Goal: Task Accomplishment & Management: Use online tool/utility

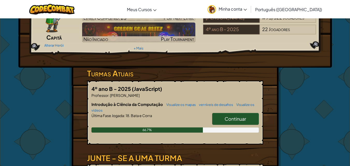
scroll to position [26, 0]
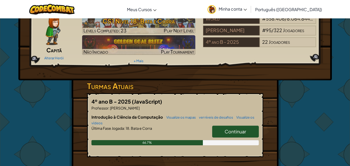
click at [222, 138] on link "Continuar" at bounding box center [235, 132] width 47 height 12
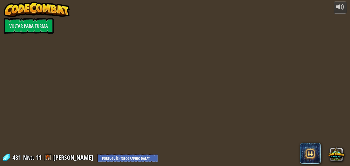
select select "pt-BR"
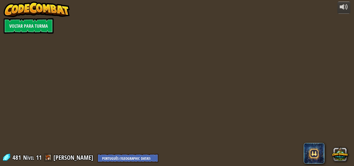
select select "pt-BR"
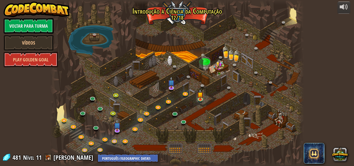
select select "pt-BR"
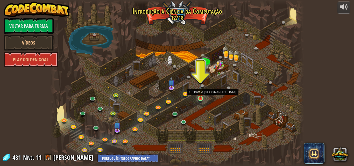
click at [201, 99] on img at bounding box center [200, 92] width 6 height 14
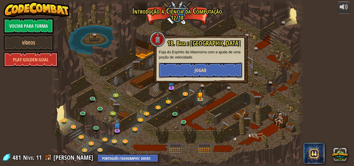
click at [197, 69] on span "Jogar" at bounding box center [201, 70] width 12 height 6
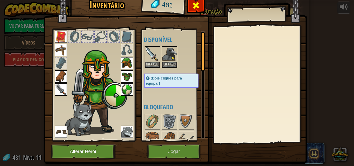
click at [199, 5] on div at bounding box center [196, 7] width 16 height 16
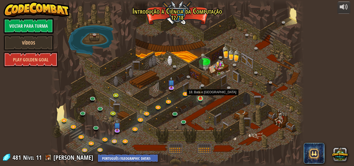
click at [199, 97] on img at bounding box center [200, 92] width 6 height 14
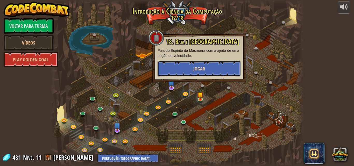
click at [204, 64] on button "Jogar" at bounding box center [199, 69] width 83 height 16
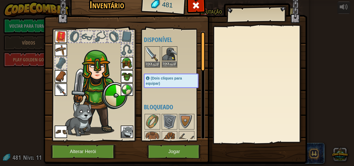
click at [165, 52] on img at bounding box center [169, 54] width 15 height 15
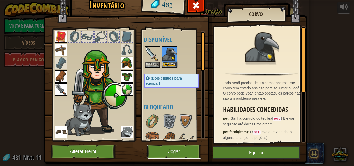
click at [161, 150] on button "Jogar" at bounding box center [174, 152] width 54 height 14
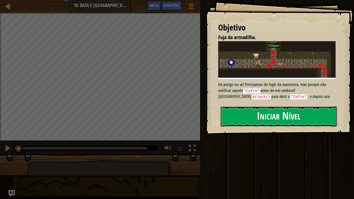
click at [278, 118] on button "Iniciar Nível" at bounding box center [279, 116] width 116 height 20
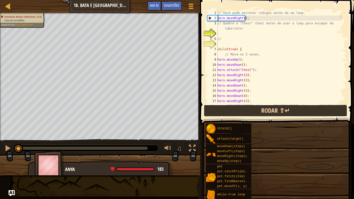
click at [270, 114] on button "Rodar ⇧↵" at bounding box center [275, 111] width 143 height 12
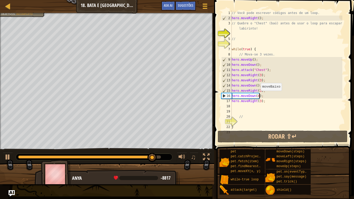
click at [258, 96] on div "// Você pode escrever códigos antes de um loop. hero . moveRight ( ) ; // Quebr…" at bounding box center [287, 75] width 112 height 130
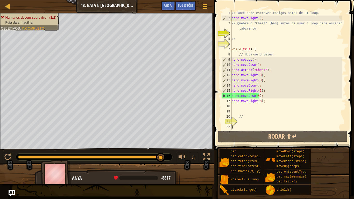
click at [263, 98] on div "// Você pode escrever códigos antes de um loop. hero . moveRight ( ) ; // Quebr…" at bounding box center [287, 75] width 112 height 130
click at [258, 95] on div "// Você pode escrever códigos antes de um loop. hero . moveRight ( ) ; // Quebr…" at bounding box center [287, 75] width 112 height 130
click at [257, 97] on div "// Você pode escrever códigos antes de um loop. hero . moveRight ( ) ; // Quebr…" at bounding box center [287, 75] width 112 height 130
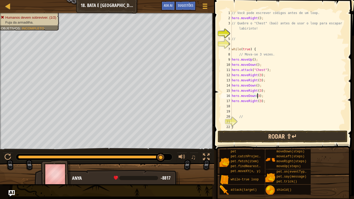
type textarea "hero.moveDown(3);"
click at [236, 133] on button "Rodar ⇧↵" at bounding box center [283, 137] width 130 height 12
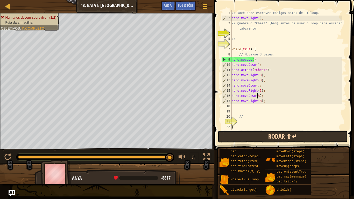
click at [224, 138] on button "Rodar ⇧↵" at bounding box center [283, 137] width 130 height 12
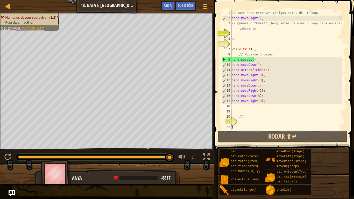
click at [243, 106] on div "// Você pode escrever códigos antes de um loop. hero . moveRight ( ) ; // Quebr…" at bounding box center [287, 75] width 112 height 130
type textarea "M"
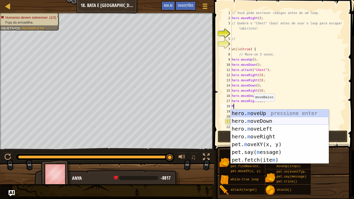
click at [253, 122] on div "hero. m oveUp pressione enter hero. m oveDown pressione enter hero. m oveLeft p…" at bounding box center [280, 144] width 98 height 70
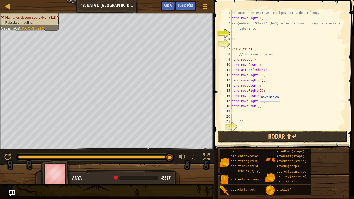
click at [257, 107] on div "// Você pode escrever códigos antes de um loop. hero . moveRight ( ) ; // Quebr…" at bounding box center [287, 75] width 112 height 130
click at [255, 109] on div "// Você pode escrever códigos antes de um loop. hero . moveRight ( ) ; // Quebr…" at bounding box center [287, 75] width 112 height 130
type textarea "hero.moveDown(3);"
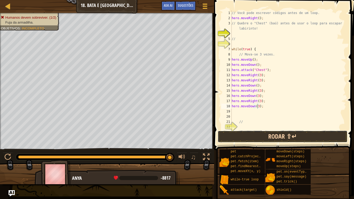
click at [244, 134] on button "Rodar ⇧↵" at bounding box center [283, 137] width 130 height 12
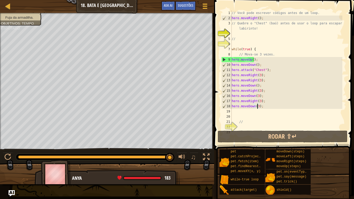
click at [251, 112] on div "// Você pode escrever códigos antes de um loop. hero . moveRight ( ) ; // Quebr…" at bounding box center [287, 75] width 112 height 130
type textarea "M"
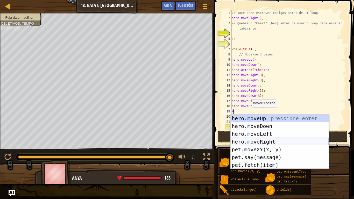
click at [271, 144] on div "hero. m oveUp pressione enter hero. m oveDown pressione enter hero. m oveLeft p…" at bounding box center [280, 150] width 98 height 70
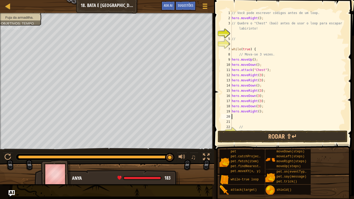
click at [256, 114] on div "// Você pode escrever códigos antes de um loop. hero . moveRight ( ) ; // Quebr…" at bounding box center [287, 75] width 112 height 130
click at [257, 114] on div "// Você pode escrever códigos antes de um loop. hero . moveRight ( ) ; // Quebr…" at bounding box center [287, 75] width 112 height 130
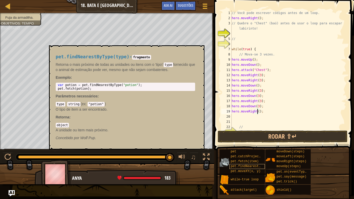
type textarea "hero.moveRight(3);"
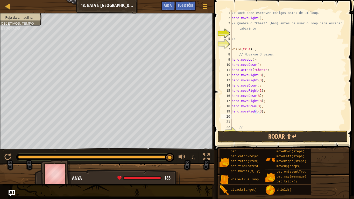
click at [237, 115] on div "// Você pode escrever códigos antes de um loop. hero . moveRight ( ) ; // Quebr…" at bounding box center [287, 75] width 112 height 130
type textarea "M"
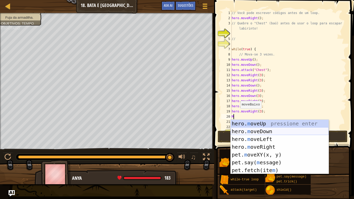
click at [254, 131] on div "hero. m oveUp pressione enter hero. m oveDown pressione enter hero. m oveLeft p…" at bounding box center [280, 155] width 98 height 70
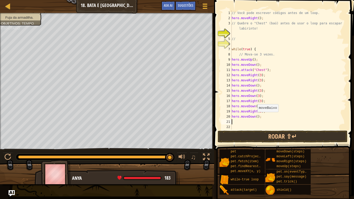
click at [255, 117] on div "// Você pode escrever códigos antes de um loop. hero . moveRight ( ) ; // Quebr…" at bounding box center [287, 75] width 112 height 130
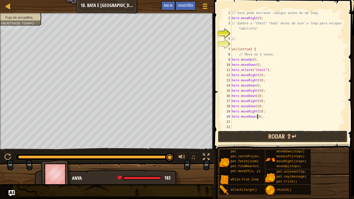
click at [268, 134] on button "Rodar ⇧↵" at bounding box center [283, 137] width 130 height 12
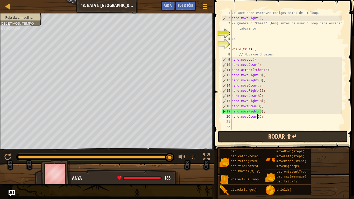
click at [275, 135] on button "Rodar ⇧↵" at bounding box center [283, 137] width 130 height 12
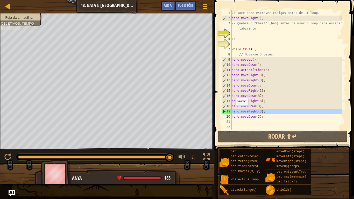
click at [223, 112] on div "19" at bounding box center [227, 111] width 10 height 5
click at [224, 110] on div "19" at bounding box center [227, 111] width 10 height 5
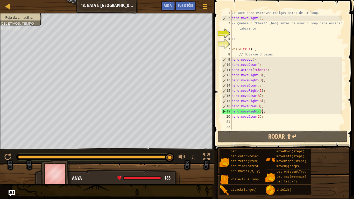
drag, startPoint x: 269, startPoint y: 114, endPoint x: 266, endPoint y: 114, distance: 3.1
click at [267, 114] on div "// Você pode escrever códigos antes de um loop. hero . moveRight ( ) ; // Quebr…" at bounding box center [287, 75] width 112 height 130
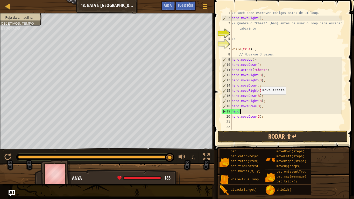
scroll to position [2, 0]
type textarea "h"
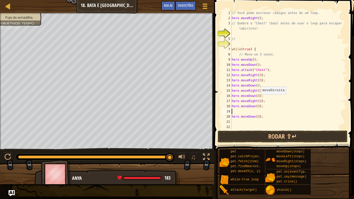
type textarea "M"
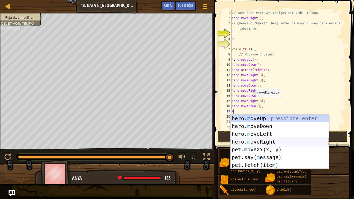
click at [258, 142] on div "hero. m oveUp pressione enter hero. m oveDown pressione enter hero. m oveLeft p…" at bounding box center [280, 150] width 98 height 70
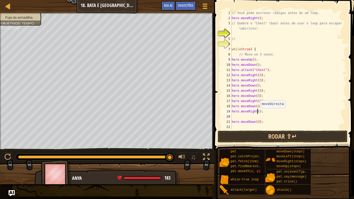
click at [258, 113] on div "// Você pode escrever códigos antes de um loop. hero . moveRight ( ) ; // Quebr…" at bounding box center [287, 75] width 112 height 130
type textarea "hero.moveRight(3);"
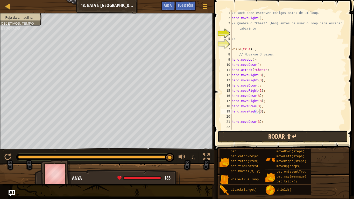
click at [262, 132] on button "Rodar ⇧↵" at bounding box center [283, 137] width 130 height 12
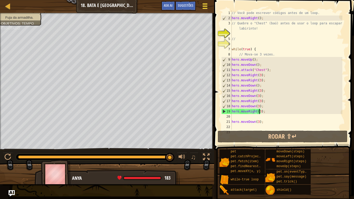
click at [206, 3] on span at bounding box center [204, 3] width 5 height 1
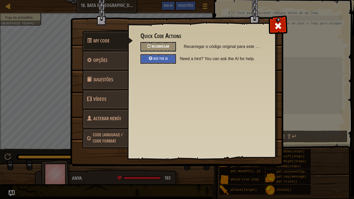
click at [167, 48] on span "Recarregar" at bounding box center [161, 46] width 18 height 5
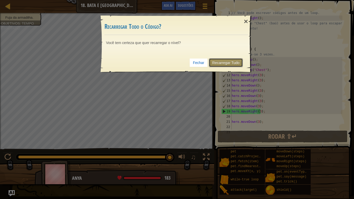
click at [230, 66] on link "Recarregar Tudo" at bounding box center [226, 62] width 34 height 9
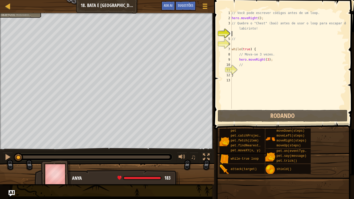
scroll to position [2, 0]
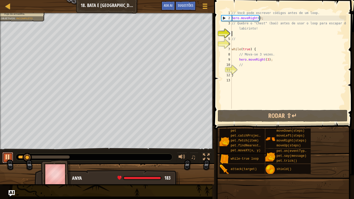
click at [7, 156] on div at bounding box center [7, 157] width 7 height 7
drag, startPoint x: 254, startPoint y: 34, endPoint x: 215, endPoint y: 0, distance: 52.4
click at [215, 3] on div "1 2 3 4 5 6 7 8 9 10 11 12 13 // Você pode escrever códigos antes de um loop. h…" at bounding box center [284, 75] width 142 height 145
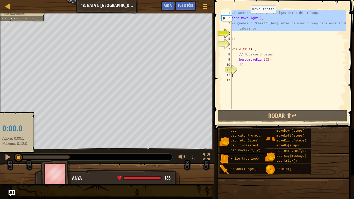
drag, startPoint x: 27, startPoint y: 157, endPoint x: 15, endPoint y: 155, distance: 12.4
click at [15, 155] on div at bounding box center [18, 157] width 9 height 9
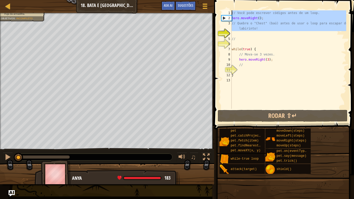
click at [264, 17] on div "// Você pode escrever códigos antes de um loop. hero . moveRight ( ) ; // Quebr…" at bounding box center [289, 59] width 116 height 99
type textarea "hero.moveRight();"
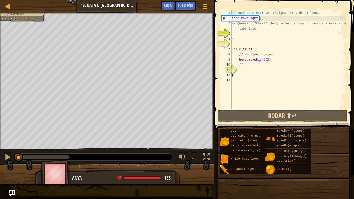
click at [264, 17] on div "// Você pode escrever códigos antes de um loop. hero . moveRight ( ) ; // Quebr…" at bounding box center [289, 64] width 116 height 109
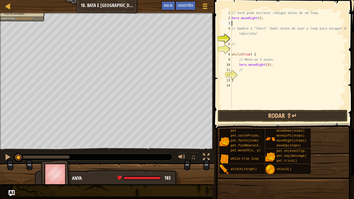
type textarea "M"
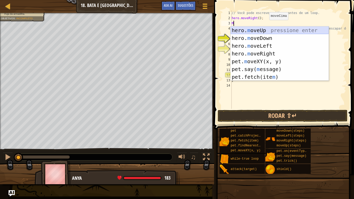
click at [264, 30] on div "hero. m oveUp pressione enter hero. m oveDown pressione enter hero. m oveLeft p…" at bounding box center [280, 61] width 98 height 70
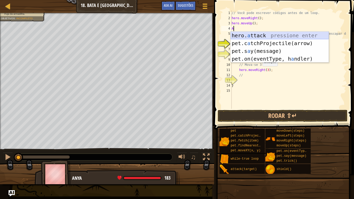
click at [262, 35] on div "hero. a ttack pressione enter pet.c a tchProjectile(arrow) pressione enter pet.…" at bounding box center [280, 55] width 98 height 47
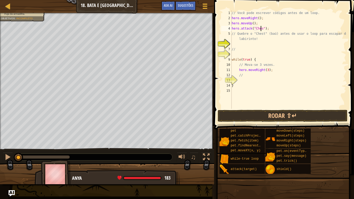
scroll to position [2, 2]
type textarea "hero.attack("Chest");"
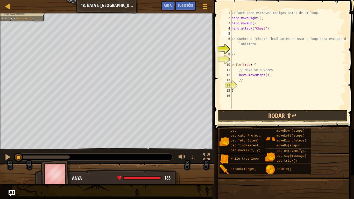
type textarea "m"
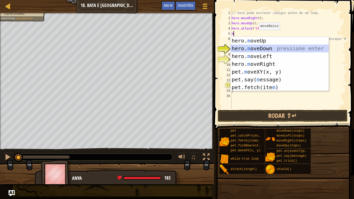
click at [268, 47] on div "hero. m oveUp pressione enter hero. m oveDown pressione enter hero. m oveLeft p…" at bounding box center [280, 72] width 98 height 70
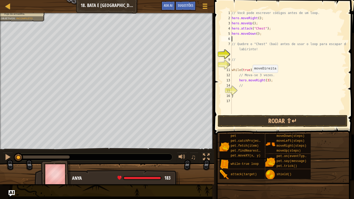
type textarea "m"
click at [279, 80] on div "// Você pode escrever códigos antes de um loop. hero . moveRight ( ) ; hero . m…" at bounding box center [289, 67] width 116 height 114
type textarea "hero.moveRight(3);"
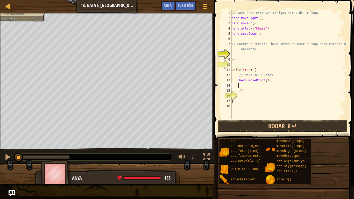
type textarea "m"
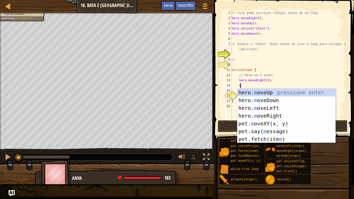
scroll to position [2, 0]
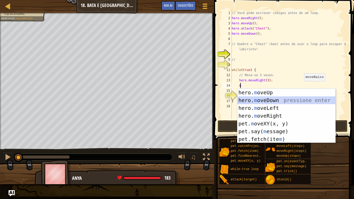
click at [297, 97] on div "hero. m oveUp pressione enter hero. m oveDown pressione enter hero. m oveLeft p…" at bounding box center [286, 124] width 98 height 70
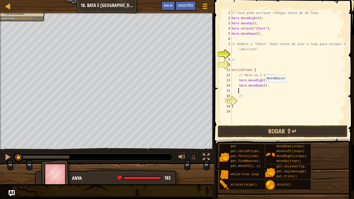
click at [263, 88] on div "// Você pode escrever códigos antes de um loop. hero . moveRight ( ) ; hero . m…" at bounding box center [289, 72] width 116 height 124
type textarea "hero.moveDown(3);"
click at [257, 132] on button "Rodar ⇧↵" at bounding box center [283, 131] width 130 height 12
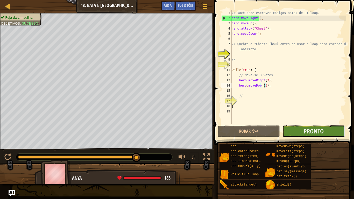
click at [324, 127] on button "Pronto" at bounding box center [314, 131] width 62 height 12
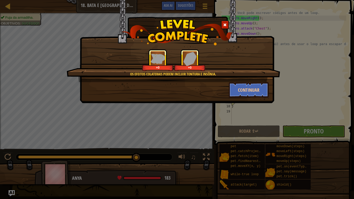
click at [241, 78] on div "Os efeitos colaterais podem incluir tontura e insônia. +0 +0" at bounding box center [174, 65] width 214 height 33
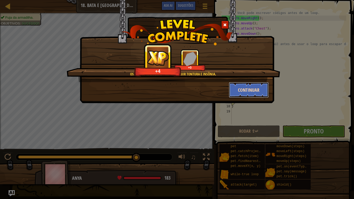
click at [241, 92] on button "Continuar" at bounding box center [249, 90] width 40 height 16
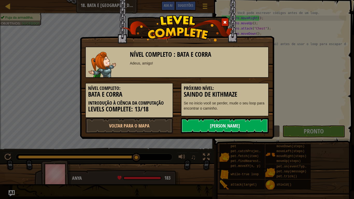
click at [243, 122] on link "[PERSON_NAME]" at bounding box center [225, 126] width 88 height 16
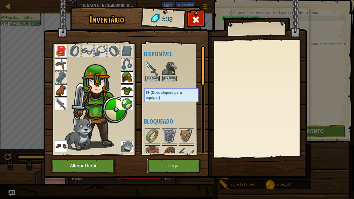
click at [174, 166] on button "Jogar" at bounding box center [174, 166] width 54 height 14
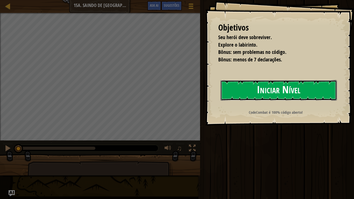
click at [246, 83] on button "Iniciar Nível" at bounding box center [279, 90] width 116 height 20
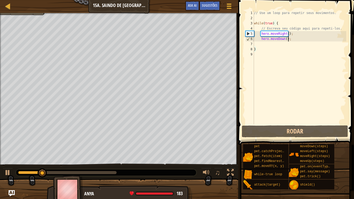
click at [294, 40] on div "// Use um loop para repetir seus movimentos. while ( true ) { // Escreva seu có…" at bounding box center [299, 72] width 93 height 124
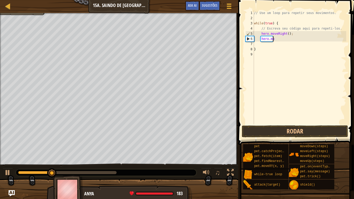
type textarea "h"
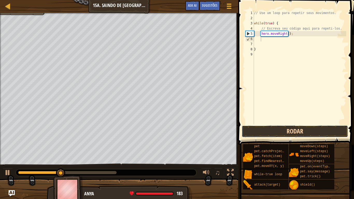
click at [279, 134] on button "Rodar" at bounding box center [295, 131] width 106 height 12
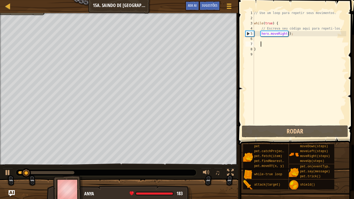
click at [267, 43] on div "// Use um loop para repetir seus movimentos. while ( true ) { // Escreva seu có…" at bounding box center [299, 72] width 93 height 124
click at [267, 38] on div "// Use um loop para repetir seus movimentos. while ( true ) { // Escreva seu có…" at bounding box center [299, 72] width 93 height 124
click at [262, 21] on div "// Use um loop para repetir seus movimentos. while ( true ) { // Escreva seu có…" at bounding box center [299, 72] width 93 height 124
type textarea "while(true) {"
click at [262, 20] on div "// Use um loop para repetir seus movimentos. while ( true ) { // Escreva seu có…" at bounding box center [299, 72] width 93 height 124
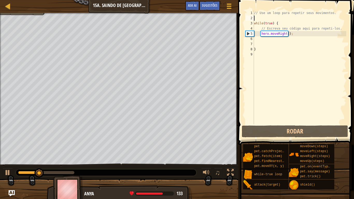
type textarea "m"
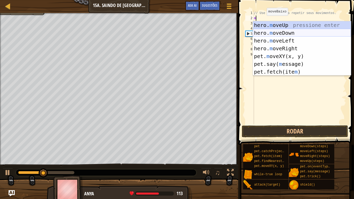
click at [285, 32] on div "hero. m oveUp pressione enter hero. m oveDown pressione enter hero. m oveLeft p…" at bounding box center [302, 56] width 98 height 70
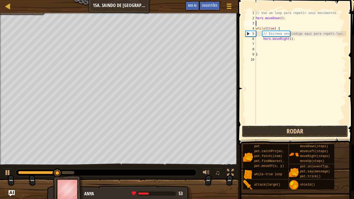
click at [272, 128] on button "Rodar" at bounding box center [295, 131] width 106 height 12
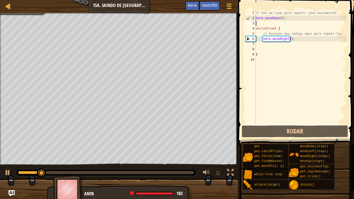
click at [292, 21] on div "// Use um loop para repetir seus movimentos. hero . moveDown ( ) ; while ( true…" at bounding box center [301, 72] width 92 height 124
click at [294, 16] on div "// Use um loop para repetir seus movimentos. hero . moveDown ( ) ; while ( true…" at bounding box center [301, 72] width 92 height 124
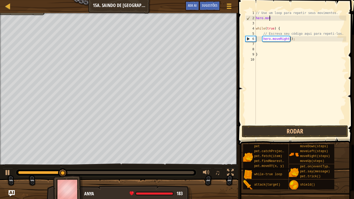
type textarea "h"
click at [265, 47] on div "// Use um loop para repetir seus movimentos. while ( true ) { // Escreva seu có…" at bounding box center [301, 72] width 92 height 124
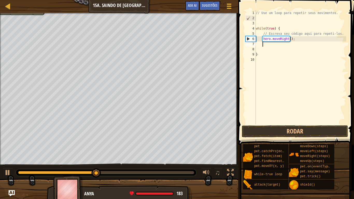
click at [265, 45] on div "// Use um loop para repetir seus movimentos. while ( true ) { // Escreva seu có…" at bounding box center [301, 72] width 92 height 124
type textarea "h"
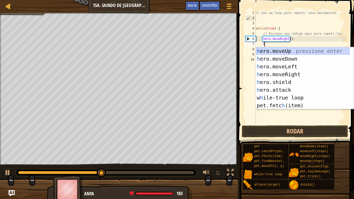
scroll to position [2, 1]
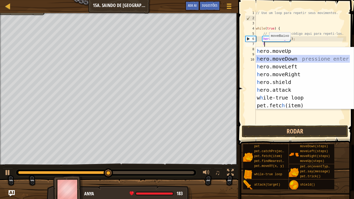
click at [277, 56] on div "h ero.moveUp pressione enter h ero.moveDown pressione enter h ero.moveLeft pres…" at bounding box center [303, 86] width 94 height 78
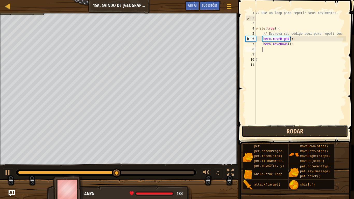
click at [269, 127] on button "Rodar" at bounding box center [295, 131] width 106 height 12
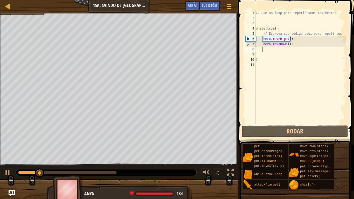
click at [293, 44] on div "// Use um loop para repetir seus movimentos. while ( true ) { // Escreva seu có…" at bounding box center [301, 72] width 92 height 124
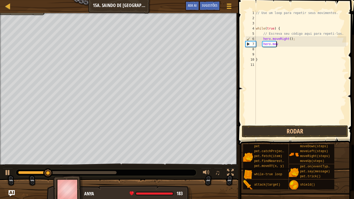
type textarea "h"
type textarea "m"
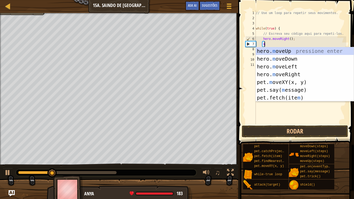
scroll to position [2, 1]
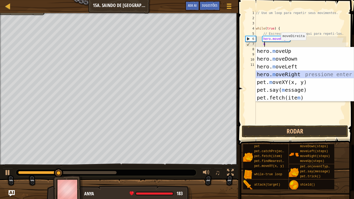
click at [287, 73] on div "hero. m oveUp pressione enter hero. m oveDown pressione enter hero. m oveLeft p…" at bounding box center [305, 82] width 98 height 70
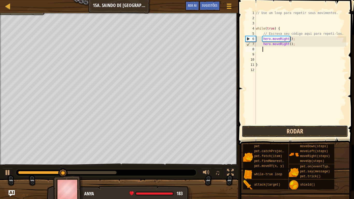
click at [295, 133] on button "Rodar" at bounding box center [295, 131] width 106 height 12
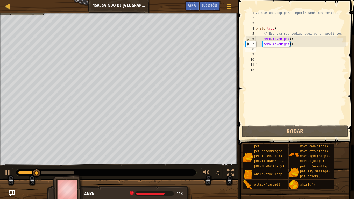
click at [293, 43] on div "// Use um loop para repetir seus movimentos. while ( true ) { // Escreva seu có…" at bounding box center [301, 72] width 92 height 124
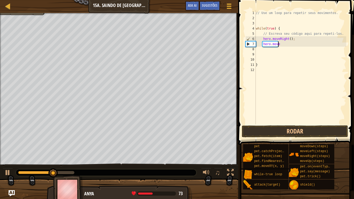
type textarea "h"
click at [294, 41] on div "// Use um loop para repetir seus movimentos. while ( true ) { // Escreva seu có…" at bounding box center [301, 72] width 92 height 124
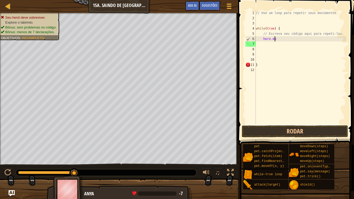
type textarea "h"
click at [264, 20] on div "// Use um loop para repetir seus movimentos. while ( true ) { // Escreva seu có…" at bounding box center [301, 72] width 92 height 124
type textarea "m"
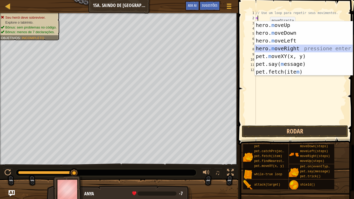
click at [290, 47] on div "hero. m oveUp pressione enter hero. m oveDown pressione enter hero. m oveLeft p…" at bounding box center [304, 56] width 98 height 70
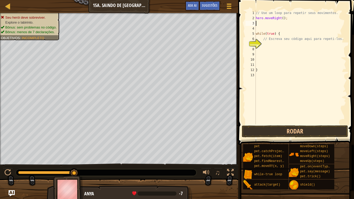
click at [271, 24] on div "// Use um loop para repetir seus movimentos. hero . moveRight ( ) ; while ( tru…" at bounding box center [301, 72] width 92 height 124
type textarea "m"
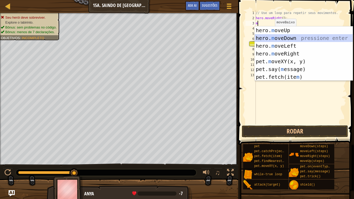
click at [284, 36] on div "hero. m oveUp pressione enter hero. m oveDown pressione enter hero. m oveLeft p…" at bounding box center [304, 61] width 98 height 70
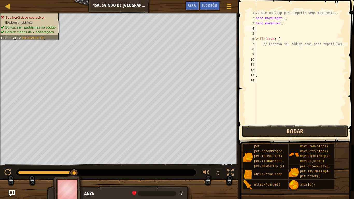
click at [277, 127] on button "Rodar" at bounding box center [295, 131] width 106 height 12
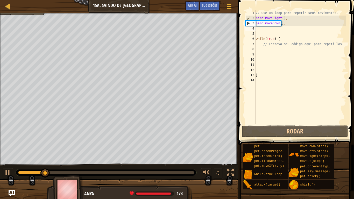
click at [269, 51] on div "// Use um loop para repetir seus movimentos. hero . moveRight ( ) ; hero . move…" at bounding box center [301, 72] width 92 height 124
type textarea "m"
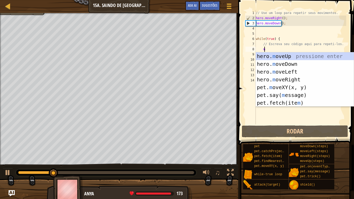
scroll to position [2, 1]
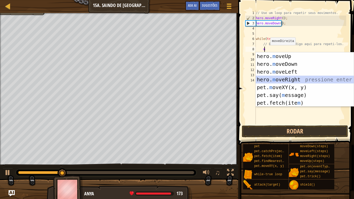
click at [285, 78] on div "hero. m oveUp pressione enter hero. m oveDown pressione enter hero. m oveLeft p…" at bounding box center [305, 87] width 98 height 70
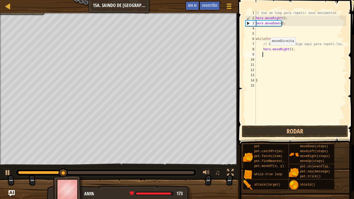
scroll to position [2, 0]
click at [289, 51] on div "// Use um loop para repetir seus movimentos. hero . moveRight ( ) ; hero . move…" at bounding box center [301, 72] width 92 height 124
type textarea "hero.moveRight(2);"
click at [268, 54] on div "// Use um loop para repetir seus movimentos. hero . moveRight ( ) ; hero . move…" at bounding box center [301, 72] width 92 height 124
type textarea "m"
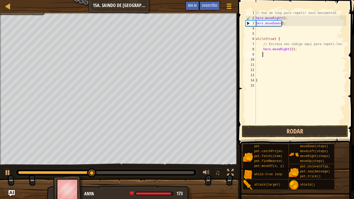
scroll to position [2, 1]
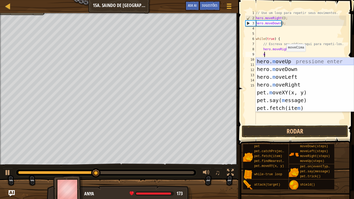
click at [285, 61] on div "hero. m oveUp pressione enter hero. m oveDown pressione enter hero. m oveLeft p…" at bounding box center [305, 93] width 98 height 70
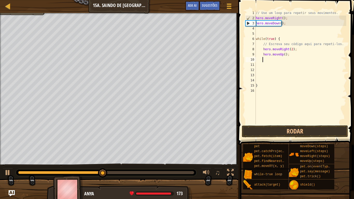
type textarea "m"
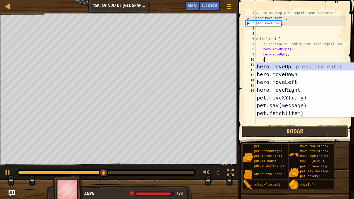
scroll to position [2, 1]
click at [278, 76] on div "hero. m oveUp pressione enter hero. m oveDown pressione enter hero. m oveLeft p…" at bounding box center [305, 98] width 98 height 70
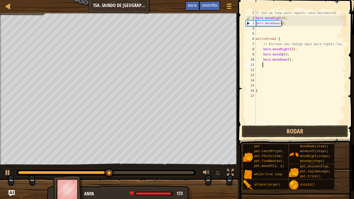
scroll to position [2, 0]
click at [284, 131] on button "Rodar" at bounding box center [295, 131] width 106 height 12
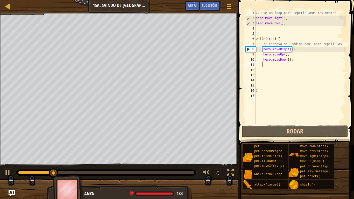
click at [297, 64] on div "// Use um loop para repetir seus movimentos. hero . moveRight ( ) ; hero . move…" at bounding box center [301, 72] width 92 height 124
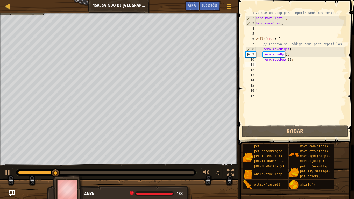
click at [294, 61] on div "// Use um loop para repetir seus movimentos. hero . moveRight ( ) ; hero . move…" at bounding box center [301, 72] width 92 height 124
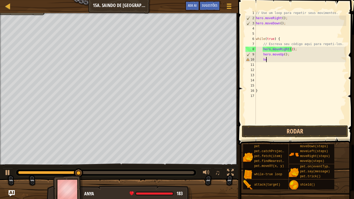
type textarea "h"
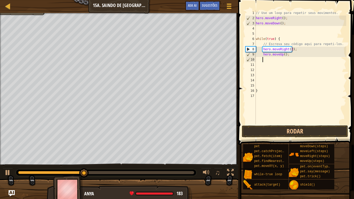
type textarea "m"
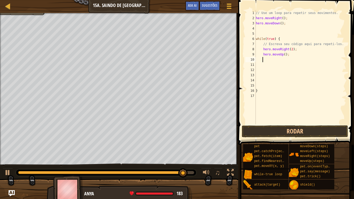
click at [289, 60] on div "// Use um loop para repetir seus movimentos. hero . moveRight ( ) ; hero . move…" at bounding box center [301, 72] width 92 height 124
click at [291, 55] on div "// Use um loop para repetir seus movimentos. hero . moveRight ( ) ; hero . move…" at bounding box center [301, 72] width 92 height 124
type textarea "h"
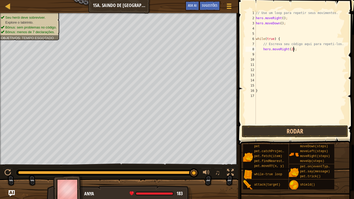
click at [293, 52] on div "// Use um loop para repetir seus movimentos. hero . moveRight ( ) ; hero . move…" at bounding box center [301, 72] width 92 height 124
type textarea "h"
click at [286, 19] on div "// Use um loop para repetir seus movimentos. hero . moveRight ( ) ; hero . move…" at bounding box center [301, 72] width 92 height 124
type textarea "h"
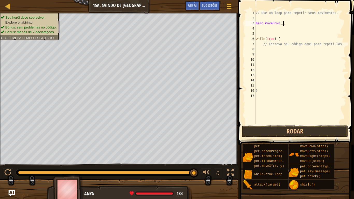
click at [289, 24] on div "// Use um loop para repetir seus movimentos. hero . moveDown ( ) ; while ( true…" at bounding box center [301, 72] width 92 height 124
type textarea "h"
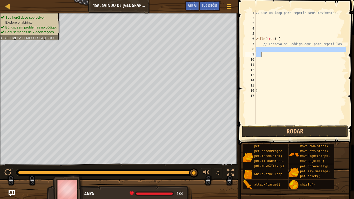
click at [262, 53] on div "// Use um loop para repetir seus movimentos. while ( true ) { // Escreva seu có…" at bounding box center [301, 72] width 92 height 124
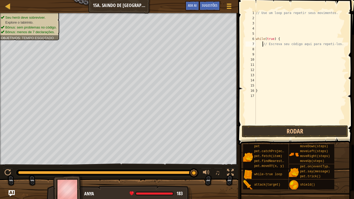
click at [262, 46] on div "// Use um loop para repetir seus movimentos. while ( true ) { // Escreva seu có…" at bounding box center [301, 72] width 92 height 124
type textarea "// Escreva seu código aqui para repeti-los."
click at [263, 50] on div "// Use um loop para repetir seus movimentos. while ( true ) { // Escreva seu có…" at bounding box center [301, 72] width 92 height 124
type textarea "m"
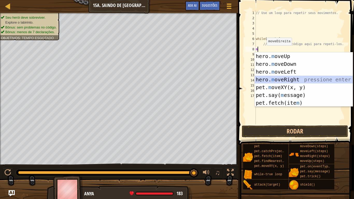
click at [282, 79] on div "hero. m oveUp pressione enter hero. m oveDown pressione enter hero. m oveLeft p…" at bounding box center [304, 87] width 98 height 70
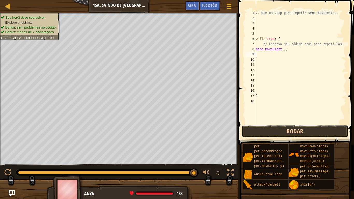
click at [271, 130] on button "Rodar" at bounding box center [295, 131] width 106 height 12
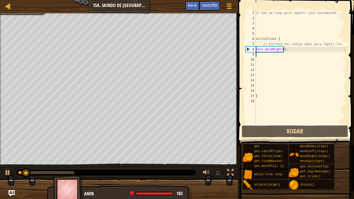
click at [273, 55] on div "// Use um loop para repetir seus movimentos. while ( true ) { // Escreva seu có…" at bounding box center [301, 72] width 92 height 124
type textarea "m"
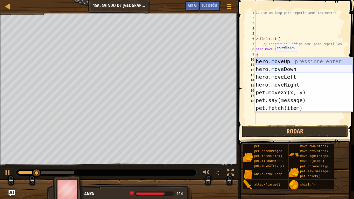
click at [283, 67] on div "hero. m oveUp pressione enter hero. m oveDown pressione enter hero. m oveLeft p…" at bounding box center [304, 93] width 98 height 70
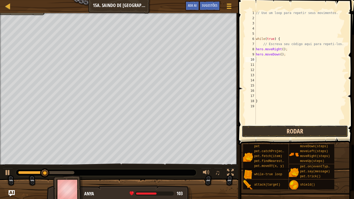
click at [280, 135] on button "Rodar" at bounding box center [295, 131] width 106 height 12
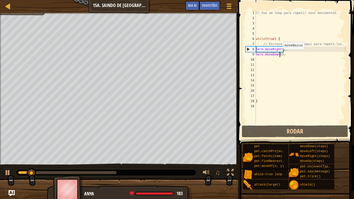
click at [280, 55] on div "// Use um loop para repetir seus movimentos. while ( true ) { // Escreva seu có…" at bounding box center [301, 72] width 92 height 124
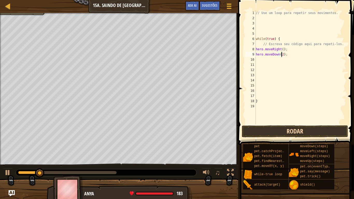
type textarea "hero.moveDown(2);"
click at [291, 134] on button "Rodar" at bounding box center [295, 131] width 106 height 12
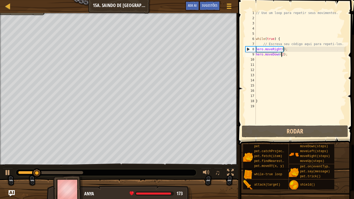
click at [272, 59] on div "// Use um loop para repetir seus movimentos. while ( true ) { // Escreva seu có…" at bounding box center [301, 72] width 92 height 124
type textarea "m"
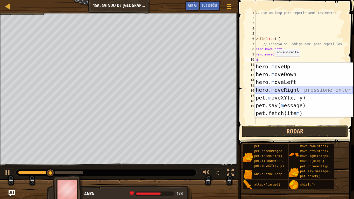
click at [280, 90] on div "hero. m oveUp pressione enter hero. m oveDown pressione enter hero. m oveLeft p…" at bounding box center [304, 98] width 98 height 70
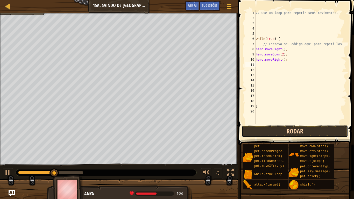
click at [265, 130] on button "Rodar" at bounding box center [295, 131] width 106 height 12
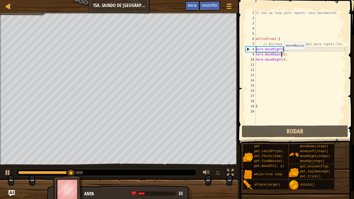
click at [282, 55] on div "// Use um loop para repetir seus movimentos. while ( true ) { // Escreva seu có…" at bounding box center [301, 72] width 92 height 124
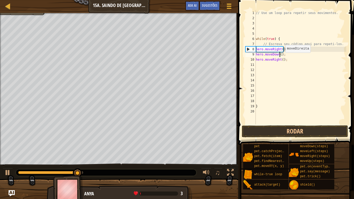
type textarea "hero.moveDown(1);"
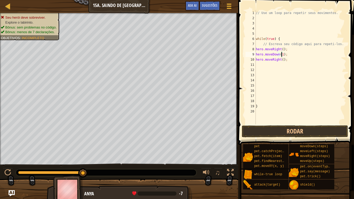
click at [300, 117] on div "// Use um loop para repetir seus movimentos. while ( true ) { // Escreva seu có…" at bounding box center [301, 72] width 92 height 124
click at [301, 129] on button "Rodar" at bounding box center [295, 131] width 106 height 12
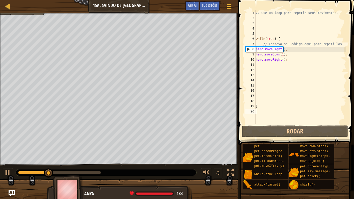
click at [266, 67] on div "// Use um loop para repetir seus movimentos. while ( true ) { // Escreva seu có…" at bounding box center [301, 72] width 92 height 124
type textarea "m"
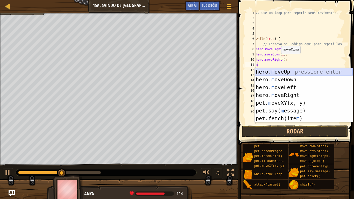
click at [290, 71] on div "hero. m oveUp pressione enter hero. m oveDown pressione enter hero. m oveLeft p…" at bounding box center [304, 103] width 98 height 70
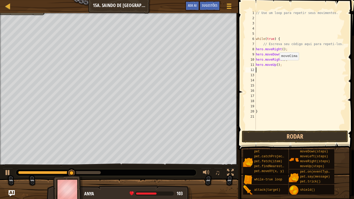
click at [277, 65] on div "// Use um loop para repetir seus movimentos. while ( true ) { // Escreva seu có…" at bounding box center [301, 75] width 92 height 130
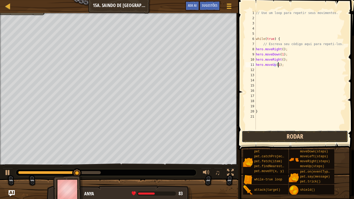
click at [289, 137] on button "Rodar" at bounding box center [295, 137] width 106 height 12
click at [290, 141] on button "Rodar" at bounding box center [295, 137] width 106 height 12
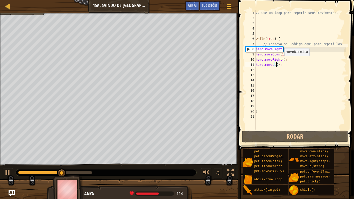
click at [282, 61] on div "// Use um loop para repetir seus movimentos. while ( true ) { // Escreva seu có…" at bounding box center [301, 75] width 92 height 130
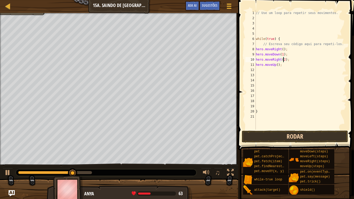
type textarea "hero.moveRight(2);"
click at [284, 136] on button "Rodar" at bounding box center [295, 137] width 106 height 12
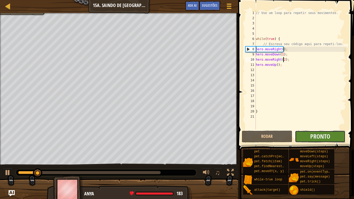
click at [309, 139] on button "Pronto" at bounding box center [320, 137] width 51 height 12
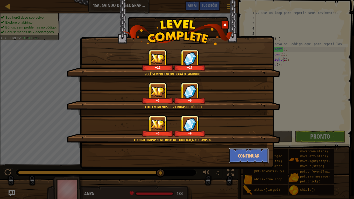
drag, startPoint x: 257, startPoint y: 153, endPoint x: 247, endPoint y: 159, distance: 12.4
click at [257, 153] on button "Continuar" at bounding box center [249, 156] width 40 height 16
click at [257, 153] on div "Você sempre encontrará o caminho. +12 +17 Feito em menos de 7 linhas de código.…" at bounding box center [177, 99] width 354 height 199
click at [251, 150] on div "Você sempre encontrará o caminho. +12 +17 Feito em menos de 7 linhas de código.…" at bounding box center [177, 84] width 194 height 169
click at [247, 160] on div "Você sempre encontrará o caminho. +12 +17 Feito em menos de 7 linhas de código.…" at bounding box center [177, 99] width 354 height 199
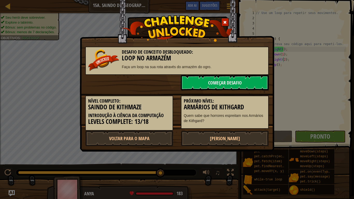
click at [245, 153] on div "Desafio de Conceito Desbloqueado: Loop no Armazém Faça um loop na sua rota atra…" at bounding box center [177, 99] width 354 height 199
click at [218, 136] on link "[PERSON_NAME]" at bounding box center [225, 139] width 88 height 16
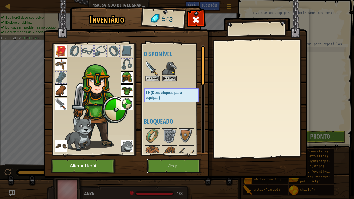
click at [189, 163] on button "Jogar" at bounding box center [174, 166] width 54 height 14
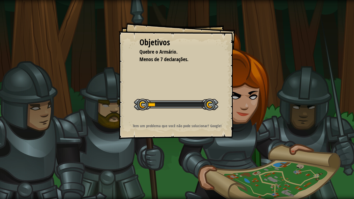
drag, startPoint x: 183, startPoint y: 160, endPoint x: 185, endPoint y: 171, distance: 11.3
click at [185, 166] on div "Objetivos Quebre o Armário. Menos de 7 declarações. Iniciar Nível Erro ao carre…" at bounding box center [177, 99] width 354 height 199
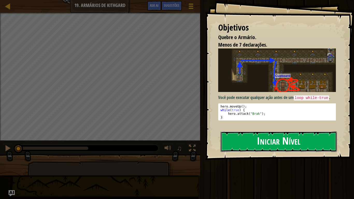
click at [244, 99] on div "Objetivos Quebre o Armário. Menos de 7 declarações. Você pode executar qualquer…" at bounding box center [279, 80] width 149 height 160
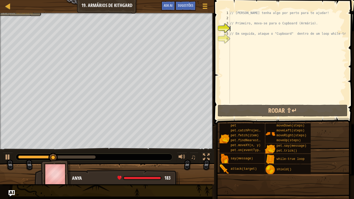
click at [239, 29] on div "// [PERSON_NAME] tenha algo por perto para te ajudar! // Primeiro, mova-se para…" at bounding box center [287, 62] width 117 height 104
type textarea "m"
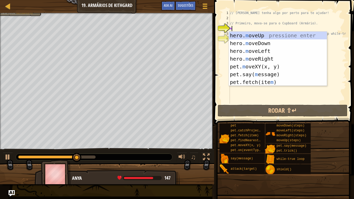
scroll to position [2, 0]
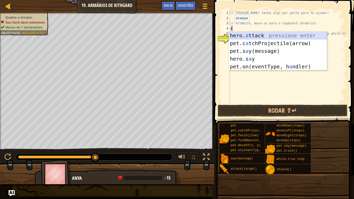
click at [256, 36] on div "hero. a ttack pressione enter pet.c a tchProjectile(arrow) pressione enter pet.…" at bounding box center [278, 59] width 98 height 54
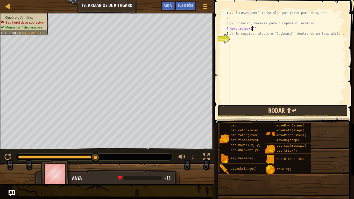
click at [305, 116] on button "Rodar ⇧↵" at bounding box center [283, 111] width 130 height 12
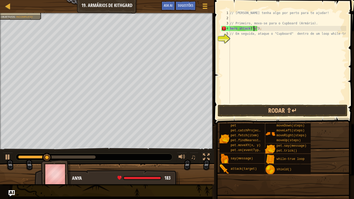
scroll to position [2, 2]
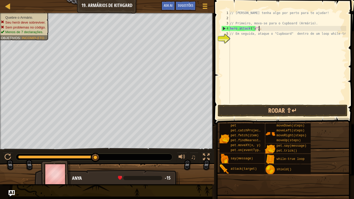
click at [266, 28] on div "// [PERSON_NAME] tenha algo por perto para te ajudar! // Primeiro, mova-se para…" at bounding box center [287, 62] width 117 height 104
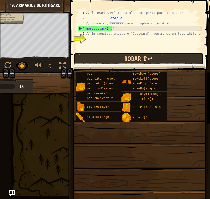
click at [102, 65] on button "Rodar ⇧↵" at bounding box center [139, 59] width 130 height 12
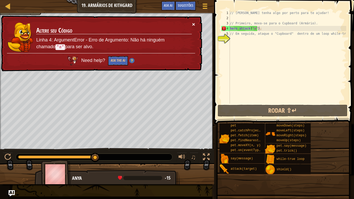
drag, startPoint x: 192, startPoint y: 25, endPoint x: 193, endPoint y: 27, distance: 2.8
click at [193, 27] on div "× Altere seu Código Linha 4: ArgumentError - Erro de Argumento: Não há ninguém …" at bounding box center [101, 44] width 202 height 56
click at [192, 22] on button "×" at bounding box center [193, 24] width 3 height 5
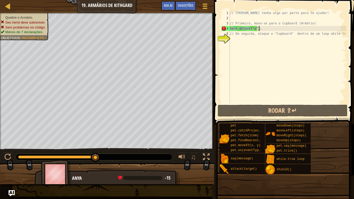
click at [261, 31] on div "// [PERSON_NAME] tenha algo por perto para te ajudar! // Primeiro, mova-se para…" at bounding box center [287, 62] width 117 height 104
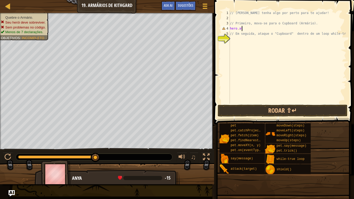
scroll to position [2, 1]
type textarea "h"
type textarea "// Primeiro, mova-se para o Cupboard (Armário)"
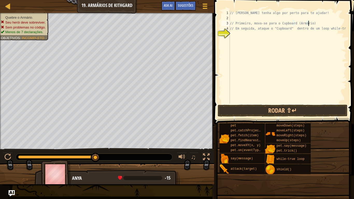
click at [247, 34] on div "// [PERSON_NAME] tenha algo por perto para te ajudar! // Primeiro, mova-se para…" at bounding box center [287, 62] width 117 height 104
type textarea "m"
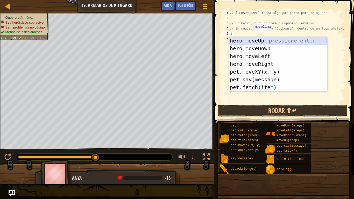
click at [255, 40] on div "hero. m oveUp pressione enter hero. m oveDown pressione enter hero. m oveLeft p…" at bounding box center [278, 72] width 98 height 70
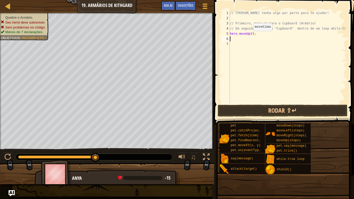
type textarea "m"
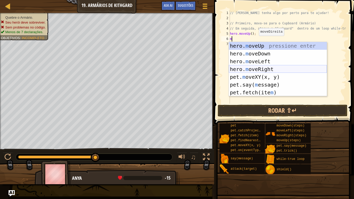
click at [257, 67] on div "hero. m oveUp pressione enter hero. m oveDown pressione enter hero. m oveLeft p…" at bounding box center [278, 77] width 98 height 70
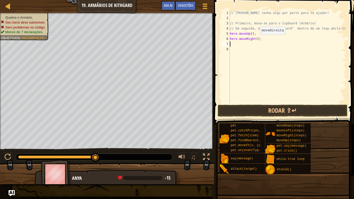
click at [256, 40] on div "// [PERSON_NAME] tenha algo por perto para te ajudar! // Primeiro, mova-se para…" at bounding box center [287, 62] width 117 height 104
type textarea "hero.moveRight(2);"
click at [275, 114] on button "Rodar ⇧↵" at bounding box center [283, 111] width 130 height 12
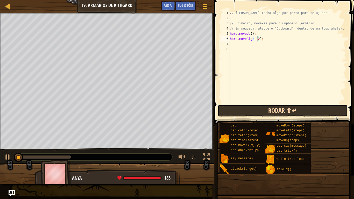
click at [275, 112] on button "Rodar ⇧↵" at bounding box center [283, 111] width 130 height 12
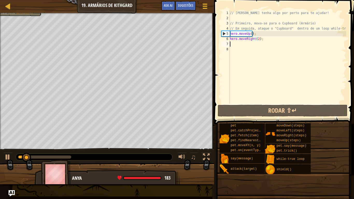
click at [234, 44] on div "// [PERSON_NAME] tenha algo por perto para te ajudar! // Primeiro, mova-se para…" at bounding box center [287, 62] width 117 height 104
type textarea "m"
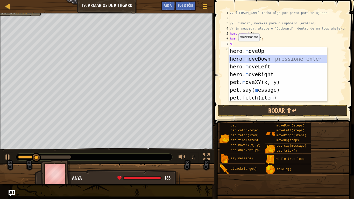
click at [251, 61] on div "hero. m oveUp pressione enter hero. m oveDown pressione enter hero. m oveLeft p…" at bounding box center [278, 82] width 98 height 70
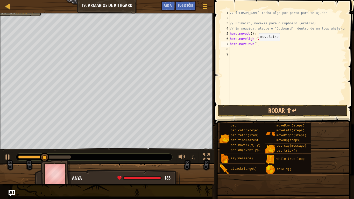
click at [255, 46] on div "// [PERSON_NAME] tenha algo por perto para te ajudar! // Primeiro, mova-se para…" at bounding box center [287, 62] width 117 height 104
type textarea "hero.moveDown(2);"
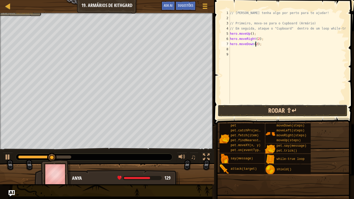
click at [259, 108] on button "Rodar ⇧↵" at bounding box center [283, 111] width 130 height 12
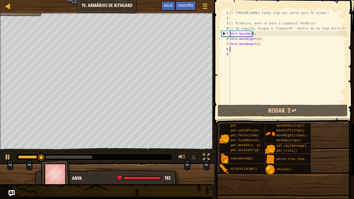
click at [240, 50] on div "// [PERSON_NAME] tenha algo por perto para te ajudar! // Primeiro, mova-se para…" at bounding box center [287, 62] width 117 height 104
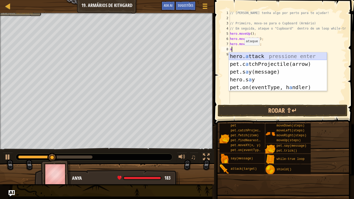
click at [244, 56] on div "hero. a ttack pressione enter pet.c a tchProjectile(arrow) pressione enter pet.…" at bounding box center [278, 79] width 98 height 54
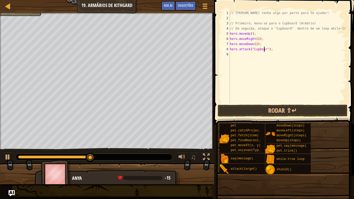
scroll to position [2, 3]
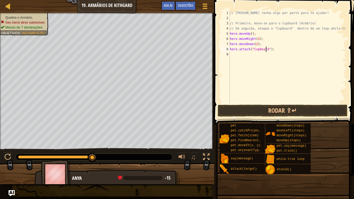
type textarea "hero.attack("Cupboard");"
click at [247, 104] on span at bounding box center [285, 54] width 144 height 139
click at [249, 111] on button "Rodar ⇧↵" at bounding box center [283, 111] width 130 height 12
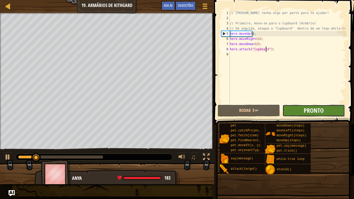
click at [314, 112] on span "Pronto" at bounding box center [314, 110] width 20 height 8
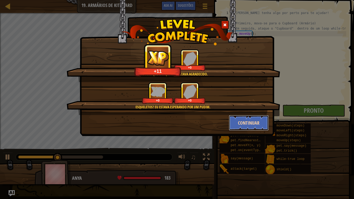
click at [248, 122] on button "Continuar" at bounding box center [249, 123] width 40 height 16
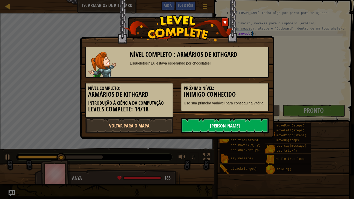
click at [251, 126] on link "[PERSON_NAME]" at bounding box center [225, 126] width 88 height 16
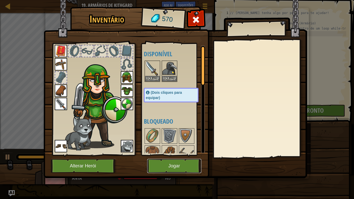
click at [180, 165] on button "Jogar" at bounding box center [174, 166] width 54 height 14
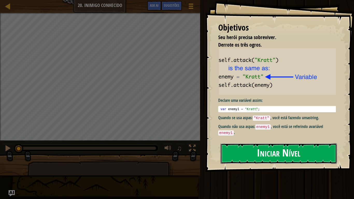
click at [239, 160] on button "Iniciar Nível" at bounding box center [279, 153] width 116 height 20
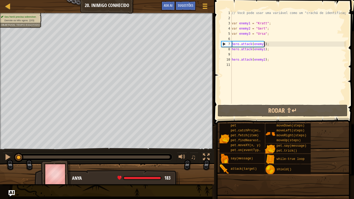
click at [263, 45] on div "// Você pode usar uma variável como um "crachá de identificação". var enemy1 = …" at bounding box center [289, 62] width 116 height 104
type textarea "hero.attack(enemy1);"
click at [263, 45] on div "// Você pode usar uma variável como um "crachá de identificação". var enemy1 = …" at bounding box center [289, 62] width 116 height 104
drag, startPoint x: 259, startPoint y: 97, endPoint x: 256, endPoint y: 104, distance: 7.9
click at [258, 97] on div "// Você pode usar uma variável como um "crachá de identificação". var enemy1 = …" at bounding box center [289, 62] width 116 height 104
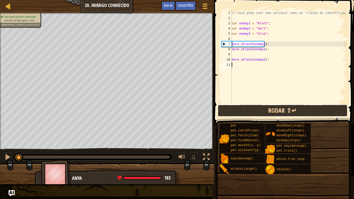
click at [257, 105] on button "Rodar ⇧↵" at bounding box center [283, 111] width 130 height 12
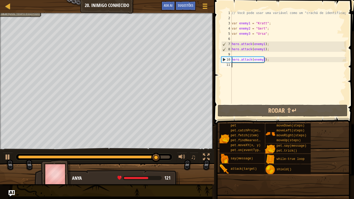
click at [232, 66] on div "// Você pode usar uma variável como um "crachá de identificação". var enemy1 = …" at bounding box center [289, 62] width 116 height 104
click at [233, 67] on div "// Você pode usar uma variável como um "crachá de identificação". var enemy1 = …" at bounding box center [289, 62] width 116 height 104
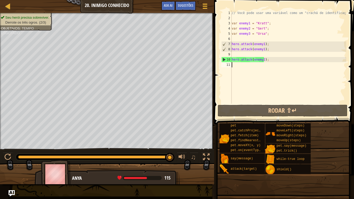
scroll to position [2, 0]
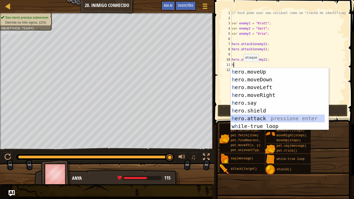
click at [256, 116] on div "h ero.moveUp pressione enter h ero.moveDown pressione enter h ero.moveLeft pres…" at bounding box center [278, 107] width 94 height 78
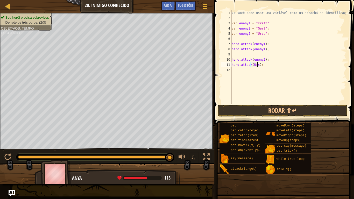
scroll to position [2, 2]
click at [251, 111] on button "Rodar ⇧↵" at bounding box center [283, 111] width 130 height 12
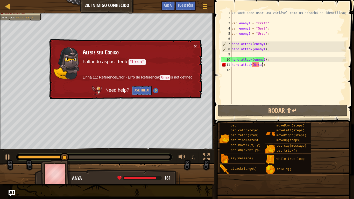
click at [263, 64] on div "// Você pode usar uma variável como um "crachá de identificação". var enemy1 = …" at bounding box center [289, 62] width 116 height 104
click at [262, 67] on div "// Você pode usar uma variável como um "crachá de identificação". var enemy1 = …" at bounding box center [289, 62] width 116 height 104
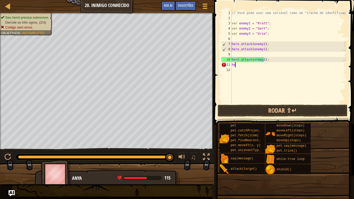
scroll to position [2, 0]
type textarea "h"
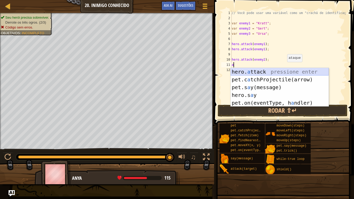
click at [283, 73] on div "hero. a ttack pressione enter pet.c a tchProjectile(arrow) pressione enter pet.…" at bounding box center [280, 95] width 98 height 54
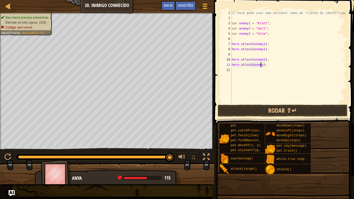
scroll to position [2, 2]
type textarea "hero.attack(enemy3);"
click at [266, 109] on button "Rodar ⇧↵" at bounding box center [283, 111] width 130 height 12
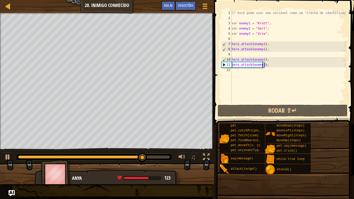
click at [241, 71] on div "// Você pode usar uma variável como um "crachá de identificação". var enemy1 = …" at bounding box center [289, 62] width 116 height 104
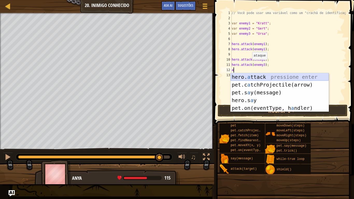
click at [235, 75] on div "hero. a ttack pressione enter pet.c a tchProjectile(arrow) pressione enter pet.…" at bounding box center [280, 100] width 98 height 54
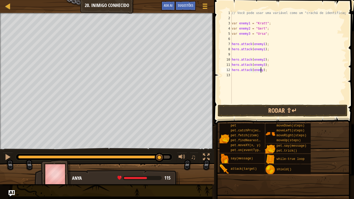
scroll to position [2, 2]
click at [270, 110] on button "Rodar ⇧↵" at bounding box center [283, 111] width 130 height 12
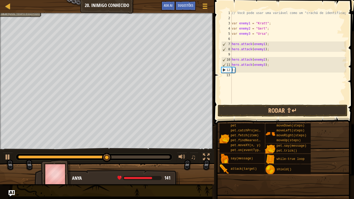
scroll to position [2, 0]
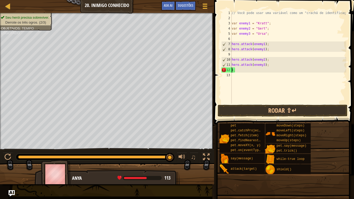
drag, startPoint x: 237, startPoint y: 87, endPoint x: 236, endPoint y: 82, distance: 4.7
click at [237, 86] on div "// Você pode usar uma variável como um "crachá de identificação". var enemy1 = …" at bounding box center [289, 62] width 116 height 104
click at [249, 69] on div "// Você pode usar uma variável como um "crachá de identificação". var enemy1 = …" at bounding box center [289, 56] width 116 height 93
type textarea ");"
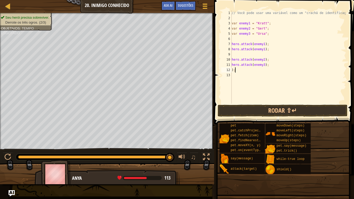
type textarea ")"
drag, startPoint x: 262, startPoint y: 114, endPoint x: 262, endPoint y: 110, distance: 4.7
click at [262, 112] on button "Rodar ⇧↵" at bounding box center [283, 111] width 130 height 12
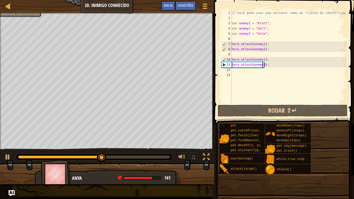
drag, startPoint x: 263, startPoint y: 65, endPoint x: 264, endPoint y: 69, distance: 5.0
click at [263, 65] on div "// Você pode usar uma variável como um "crachá de identificação". var enemy1 = …" at bounding box center [289, 62] width 116 height 104
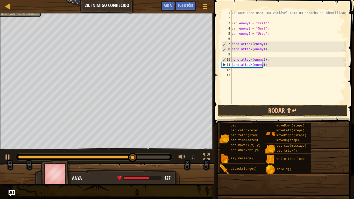
scroll to position [2, 2]
type textarea "hero.attack(enemy2);"
click at [266, 112] on button "Rodar ⇧↵" at bounding box center [283, 111] width 130 height 12
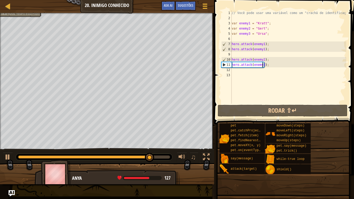
click at [244, 73] on div "// Você pode usar uma variável como um "crachá de identificação". var enemy1 = …" at bounding box center [289, 62] width 116 height 104
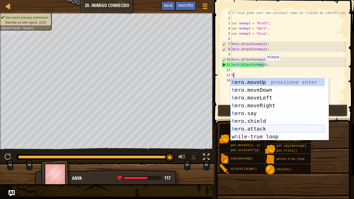
click at [254, 127] on div "h ero.moveUp pressione enter h ero.moveDown pressione enter h ero.moveLeft pres…" at bounding box center [278, 117] width 94 height 78
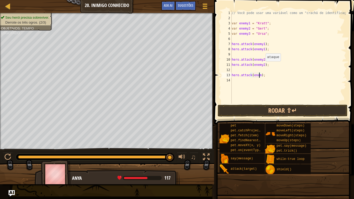
scroll to position [2, 2]
type textarea "hero.attack(enemy3);"
click at [252, 107] on div "hero.attack(enemy3); 1 2 3 4 5 6 7 8 9 10 11 12 13 14 // Você pode usar uma var…" at bounding box center [284, 72] width 142 height 139
click at [252, 107] on button "Rodar ⇧↵" at bounding box center [283, 111] width 130 height 12
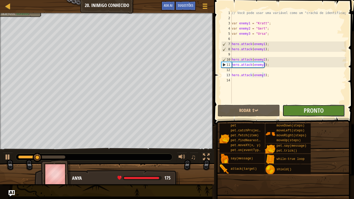
click at [296, 113] on button "Pronto" at bounding box center [314, 111] width 62 height 12
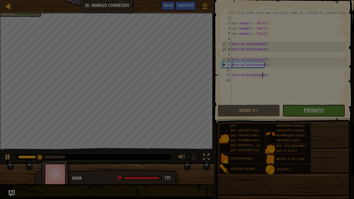
click at [296, 1] on body "Mapa Introdução à Ciência da Computação 20. Inimigo Conhecido Menu do Jogo Pron…" at bounding box center [177, 0] width 354 height 1
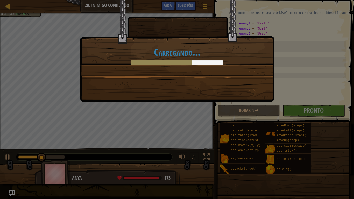
click at [296, 114] on div "Carregando..." at bounding box center [177, 99] width 354 height 199
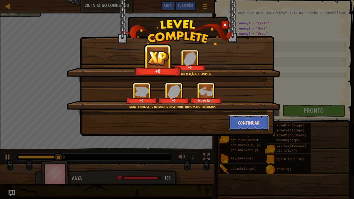
click at [255, 123] on button "Continuar" at bounding box center [249, 123] width 40 height 16
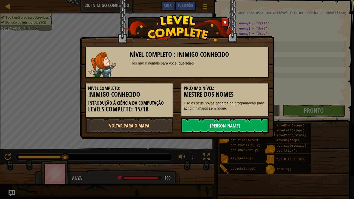
click at [253, 127] on link "[PERSON_NAME]" at bounding box center [225, 126] width 88 height 16
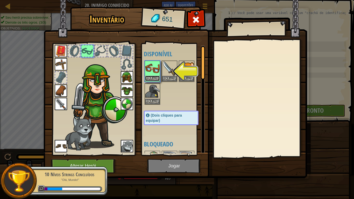
click at [158, 78] on button "Equipar" at bounding box center [152, 78] width 15 height 5
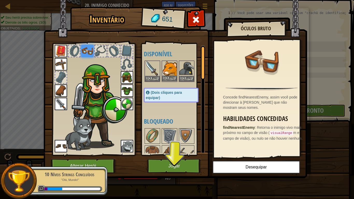
click at [172, 69] on img at bounding box center [169, 68] width 15 height 15
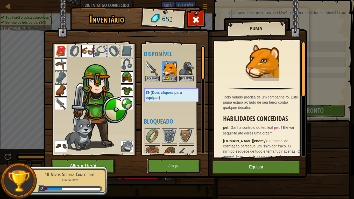
click at [166, 166] on button "Jogar" at bounding box center [174, 166] width 54 height 14
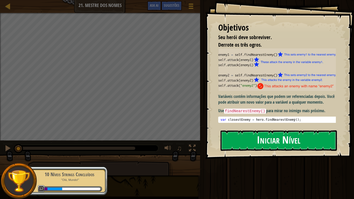
click at [226, 86] on img at bounding box center [279, 69] width 122 height 42
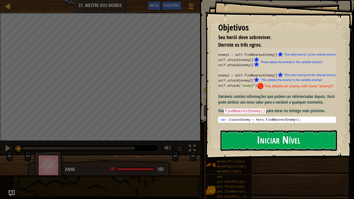
click at [241, 140] on button "Iniciar Nível" at bounding box center [279, 140] width 116 height 20
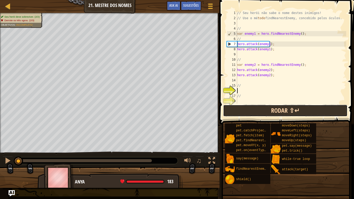
click at [245, 108] on button "Rodar ⇧↵" at bounding box center [285, 111] width 124 height 12
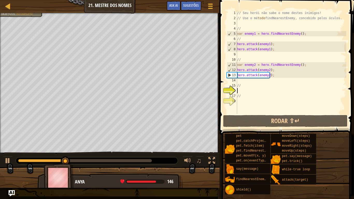
scroll to position [2, 0]
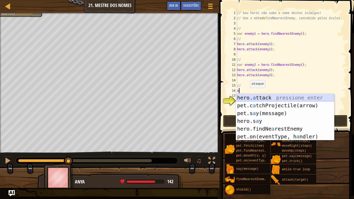
click at [248, 96] on div "hero. a ttack pressione enter pet.c a tchProjectile(arrow) pressione enter pet.…" at bounding box center [285, 125] width 98 height 62
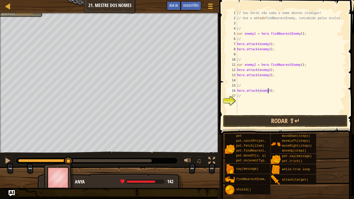
scroll to position [2, 3]
click at [262, 117] on button "Rodar ⇧↵" at bounding box center [285, 121] width 124 height 12
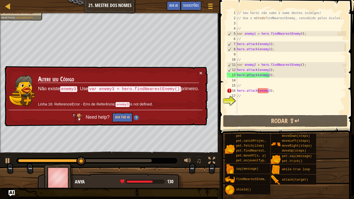
click at [207, 70] on div "× Altere seu Código Não existe enemy3 . Use var enemy3 = hero.findNearestEnemy(…" at bounding box center [106, 96] width 204 height 60
click at [200, 72] on button "×" at bounding box center [200, 72] width 3 height 5
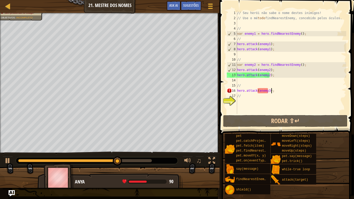
click at [272, 91] on div "// Seu herói não sabe o nome destes inimigos! // Use o mé todo findNearestEnemy…" at bounding box center [291, 67] width 110 height 114
click at [14, 13] on div at bounding box center [110, 13] width 220 height 1
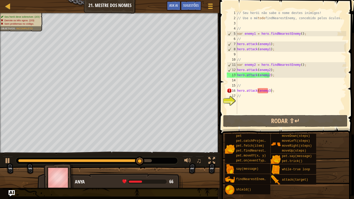
drag, startPoint x: 20, startPoint y: 16, endPoint x: 24, endPoint y: 16, distance: 4.5
click at [24, 16] on div "Seu herói deve sobreviver. (2/2) Derrote os três ogros. (2/3) Sem problemas no …" at bounding box center [21, 20] width 40 height 11
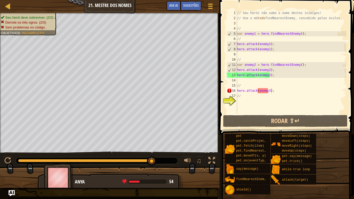
click at [276, 90] on div "// Seu herói não sabe o nome destes inimigos! // Use o mé todo findNearestEnemy…" at bounding box center [291, 67] width 110 height 114
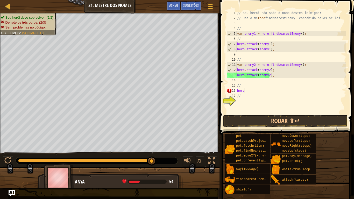
type textarea "herof"
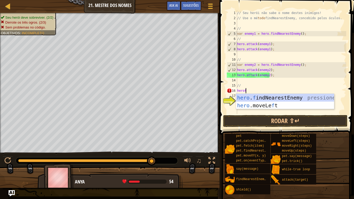
scroll to position [2, 1]
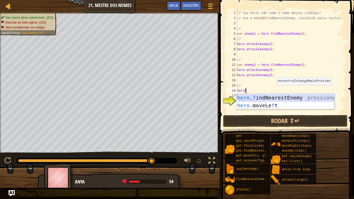
click at [322, 95] on div "hero . f indNearestEnemy pressione enter hero .moveLe f t pressione enter" at bounding box center [285, 109] width 98 height 31
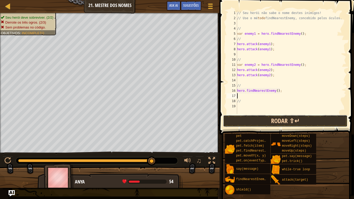
click at [315, 117] on button "Rodar ⇧↵" at bounding box center [285, 121] width 124 height 12
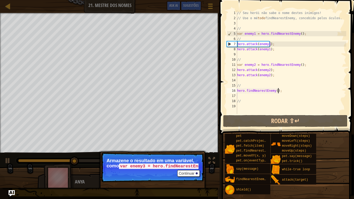
click at [280, 90] on div "// Seu herói não sabe o nome destes inimigos! // Use o mé todo findNearestEnemy…" at bounding box center [291, 67] width 110 height 114
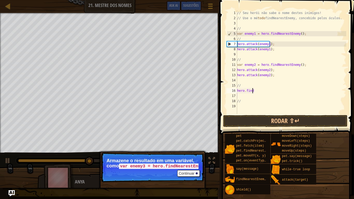
type textarea "hero.f"
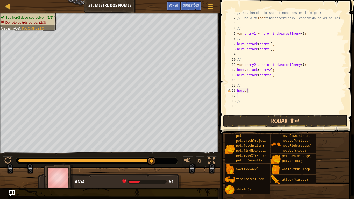
click at [252, 92] on div "// Seu herói não sabe o nome destes inimigos! // Use o mé todo findNearestEnemy…" at bounding box center [291, 67] width 110 height 114
type textarea "h"
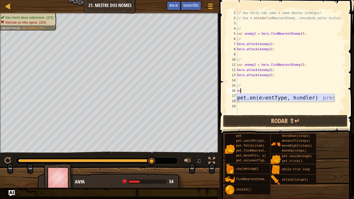
click at [286, 95] on div "pet.on(e v entType, h a ndler) pressione enter" at bounding box center [285, 105] width 98 height 23
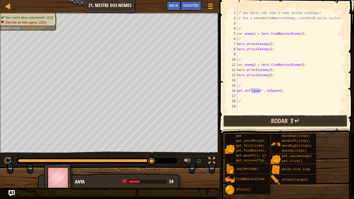
click at [265, 123] on button "Rodar ⇧↵" at bounding box center [285, 121] width 124 height 12
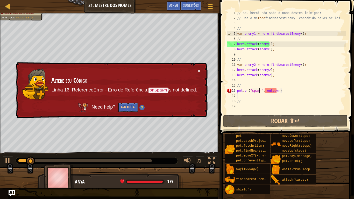
click at [289, 93] on div "// Seu herói não sabe o nome destes inimigos! // Use o mé todo findNearestEnemy…" at bounding box center [291, 67] width 110 height 114
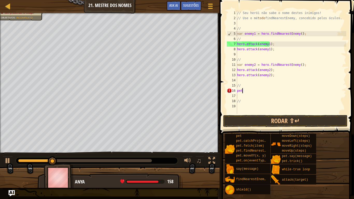
type textarea "p"
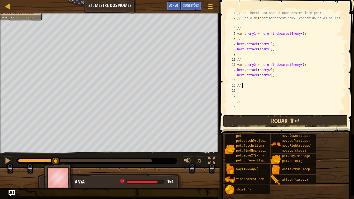
drag, startPoint x: 257, startPoint y: 84, endPoint x: 255, endPoint y: 89, distance: 5.8
click at [255, 88] on div "// Seu herói não sabe o nome destes inimigos! // Use o mé todo findNearestEnemy…" at bounding box center [291, 67] width 110 height 114
click at [246, 92] on div "// Seu herói não sabe o nome destes inimigos! // Use o mé todo findNearestEnemy…" at bounding box center [291, 67] width 110 height 114
type textarea "fi"
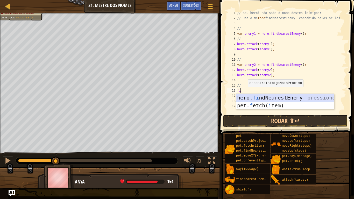
click at [255, 98] on div "hero. fi ndNearestEnemy pressione enter pet. f etch( i tem) pressione enter" at bounding box center [285, 109] width 98 height 31
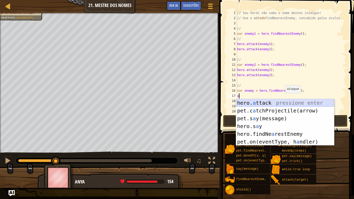
click at [284, 102] on div "hero. a ttack pressione enter pet.c a tchProjectile(arrow) pressione enter pet.…" at bounding box center [285, 130] width 98 height 62
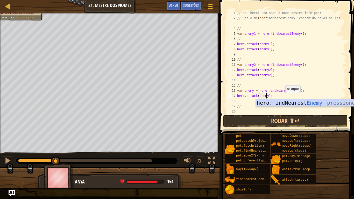
scroll to position [2, 3]
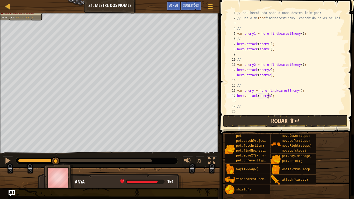
type textarea "hero.attack(enemy3);"
click at [284, 119] on button "Rodar ⇧↵" at bounding box center [285, 121] width 124 height 12
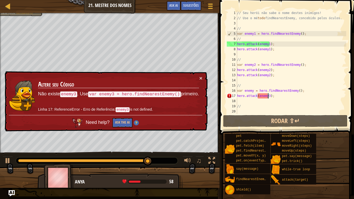
click at [234, 114] on div "20" at bounding box center [232, 111] width 10 height 5
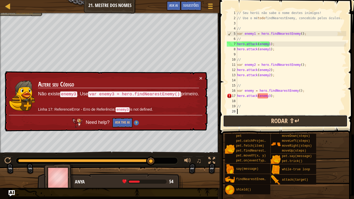
click at [234, 118] on button "Rodar ⇧↵" at bounding box center [285, 121] width 124 height 12
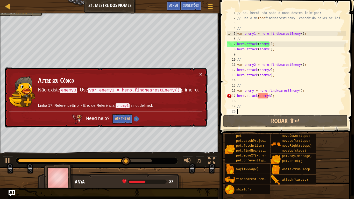
click at [253, 92] on div "// Seu herói não sabe o nome destes inimigos! // Use o mé todo findNearestEnemy…" at bounding box center [291, 67] width 110 height 114
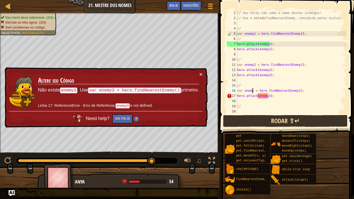
scroll to position [2, 2]
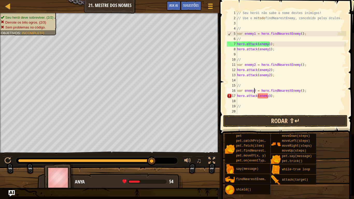
type textarea "var enemy3 = hero.findNearestEnemy();"
click at [264, 117] on button "Rodar ⇧↵" at bounding box center [285, 121] width 124 height 12
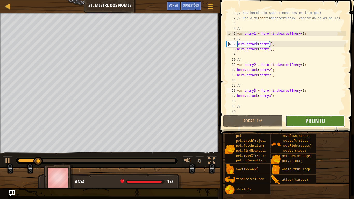
click at [291, 120] on button "Pronto" at bounding box center [315, 121] width 60 height 12
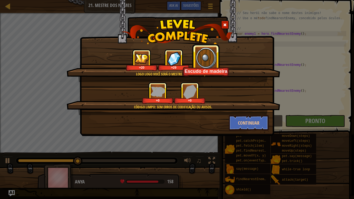
drag, startPoint x: 110, startPoint y: 116, endPoint x: 122, endPoint y: 114, distance: 11.8
click at [112, 114] on div "Logo logo você será o mestre da programação! +20 +29 Escudo de madeira Código L…" at bounding box center [177, 89] width 184 height 81
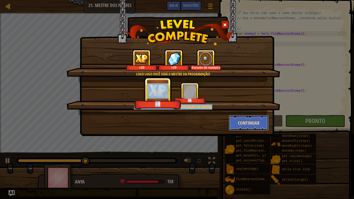
click at [242, 124] on button "Continuar" at bounding box center [249, 123] width 40 height 16
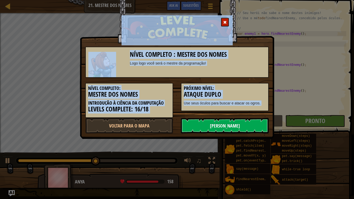
drag, startPoint x: 255, startPoint y: 120, endPoint x: 253, endPoint y: 127, distance: 7.6
click at [255, 120] on link "[PERSON_NAME]" at bounding box center [225, 126] width 88 height 16
click at [253, 130] on link "[PERSON_NAME]" at bounding box center [225, 126] width 88 height 16
click at [247, 131] on link "[PERSON_NAME]" at bounding box center [225, 126] width 88 height 16
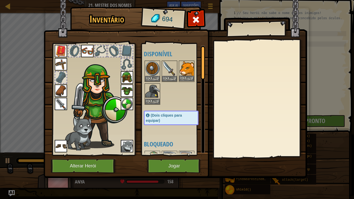
click at [183, 66] on img at bounding box center [186, 68] width 15 height 15
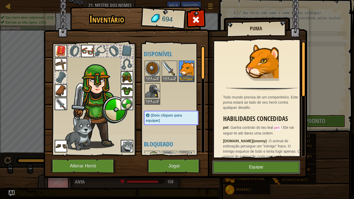
click at [280, 166] on button "Equipar" at bounding box center [257, 167] width 88 height 13
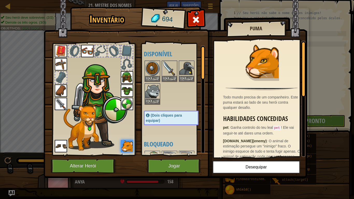
drag, startPoint x: 192, startPoint y: 25, endPoint x: 249, endPoint y: 34, distance: 57.5
click at [249, 34] on div "Inventário 694 Disponível [GEOGRAPHIC_DATA] [GEOGRAPHIC_DATA] [GEOGRAPHIC_DATA]…" at bounding box center [177, 93] width 264 height 171
click at [176, 165] on button "Jogar" at bounding box center [174, 166] width 54 height 14
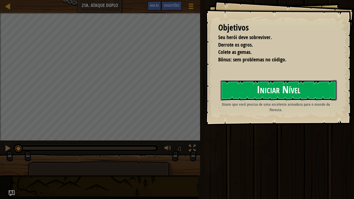
click at [287, 95] on button "Iniciar Nível" at bounding box center [279, 90] width 116 height 20
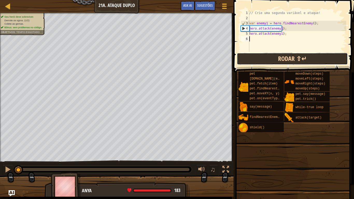
click at [281, 60] on button "Rodar ⇧↵" at bounding box center [292, 59] width 111 height 12
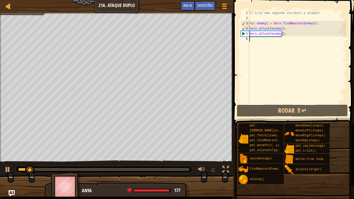
click at [261, 41] on div "// Crie uma segunda variável e ataque! var enemy1 = hero . findNearestEnemy ( )…" at bounding box center [297, 62] width 98 height 104
type textarea "f"
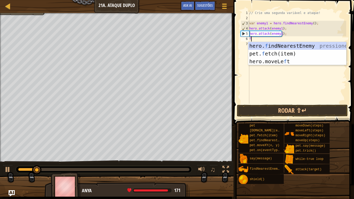
scroll to position [2, 0]
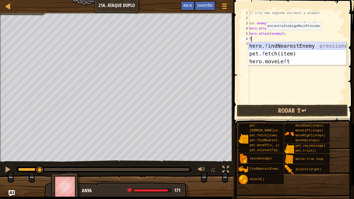
click at [265, 47] on div "hero. f indNearestEnemy pressione enter pet. f etch(item) pressione enter hero.…" at bounding box center [297, 61] width 98 height 39
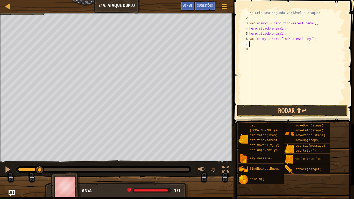
click at [266, 39] on div "// Crie uma segunda variável e ataque! var enemy1 = hero . findNearestEnemy ( )…" at bounding box center [297, 62] width 98 height 104
type textarea "var enemy = hero.findNearestEnemy();"
drag, startPoint x: 266, startPoint y: 39, endPoint x: 264, endPoint y: 42, distance: 2.8
click at [266, 40] on div "// Crie uma segunda variável e ataque! var enemy1 = hero . findNearestEnemy ( )…" at bounding box center [297, 62] width 98 height 104
click at [264, 42] on div "// Crie uma segunda variável e ataque! var enemy1 = hero . findNearestEnemy ( )…" at bounding box center [297, 62] width 98 height 104
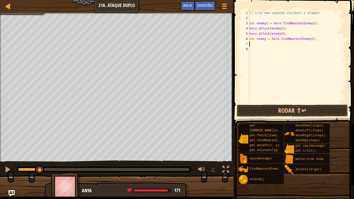
click at [267, 36] on div "// Crie uma segunda variável e ataque! var enemy1 = hero . findNearestEnemy ( )…" at bounding box center [297, 62] width 98 height 104
click at [265, 39] on div "// Crie uma segunda variável e ataque! var enemy1 = hero . findNearestEnemy ( )…" at bounding box center [297, 62] width 98 height 104
type textarea "var enemy3 = hero.findNearestEnemy();"
click at [262, 43] on div "// Crie uma segunda variável e ataque! var enemy1 = hero . findNearestEnemy ( )…" at bounding box center [297, 62] width 98 height 104
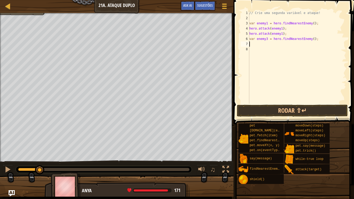
scroll to position [2, 0]
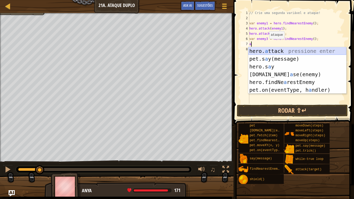
click at [280, 51] on div "hero. a ttack pressione enter pet.s a y(message) pressione enter hero.s a y pre…" at bounding box center [297, 78] width 98 height 62
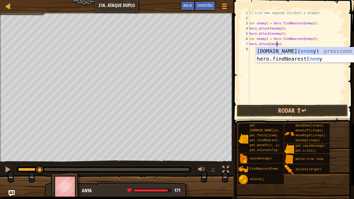
scroll to position [2, 2]
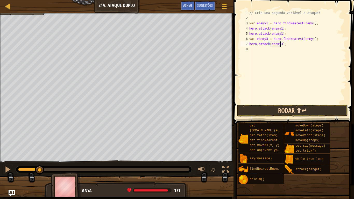
type textarea "hero.attack(enemy3);"
click at [285, 108] on button "Rodar ⇧↵" at bounding box center [292, 111] width 111 height 12
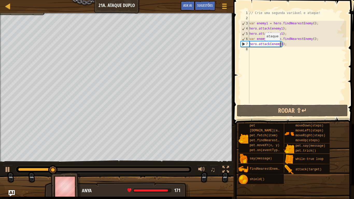
click at [261, 45] on div "// Crie uma segunda variável e ataque! var enemy1 = hero . findNearestEnemy ( )…" at bounding box center [297, 62] width 98 height 104
click at [260, 50] on div "// Crie uma segunda variável e ataque! var enemy1 = hero . findNearestEnemy ( )…" at bounding box center [297, 62] width 98 height 104
type textarea "h"
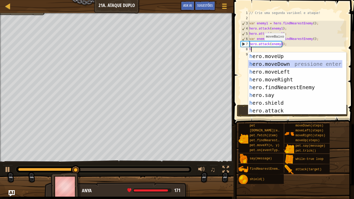
click at [280, 62] on div "h ero.moveUp pressione enter h ero.moveDown pressione enter h ero.moveLeft pres…" at bounding box center [295, 91] width 94 height 78
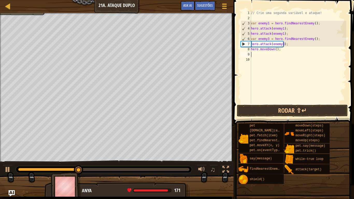
type textarea "h"
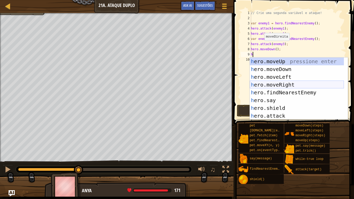
click at [278, 81] on div "h ero.moveUp pressione enter h ero.moveDown pressione enter h ero.moveLeft pres…" at bounding box center [297, 97] width 94 height 78
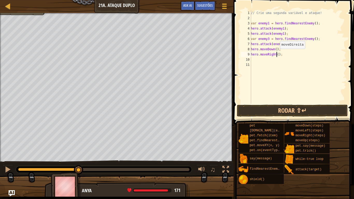
click at [277, 54] on div "// Crie uma segunda variável e ataque! var enemy1 = hero . findNearestEnemy ( )…" at bounding box center [298, 62] width 96 height 104
type textarea "hero.moveRight(2);"
click at [283, 112] on button "Rodar ⇧↵" at bounding box center [292, 111] width 111 height 12
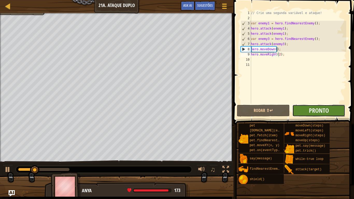
click at [302, 110] on button "Pronto" at bounding box center [318, 111] width 53 height 12
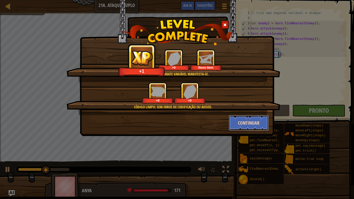
click at [263, 123] on button "Continuar" at bounding box center [249, 123] width 40 height 16
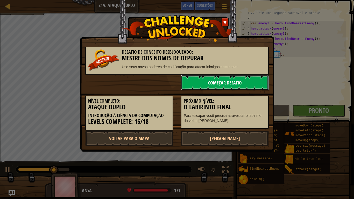
click at [232, 84] on link "Começar Desafio" at bounding box center [225, 83] width 88 height 16
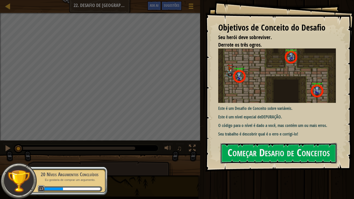
click at [255, 106] on div "Objetivos de Conceito do Desafio Seu herói deve sobreviver. Derrote os três ogr…" at bounding box center [279, 86] width 149 height 172
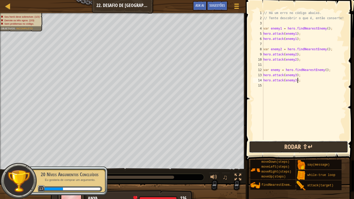
click at [269, 151] on button "Rodar ⇧↵" at bounding box center [298, 147] width 99 height 12
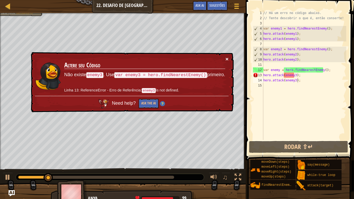
click at [228, 58] on div "× Altere seu Código Não existe enemy3 . Use var enemy3 = hero.findNearestEnemy(…" at bounding box center [132, 82] width 204 height 60
click at [227, 59] on button "×" at bounding box center [227, 58] width 3 height 5
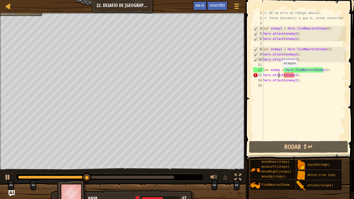
click at [279, 73] on div "// Há um erro no código abaixo. // Tente descobrir o que é, então conserte! var…" at bounding box center [304, 80] width 84 height 140
click at [279, 69] on div "// Há um erro no código abaixo. // Tente descobrir o que é, então conserte! var…" at bounding box center [304, 80] width 84 height 140
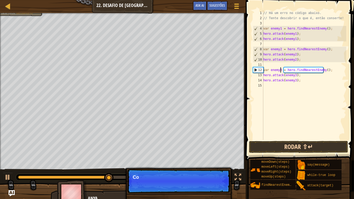
type textarea "var enemy3 = hero.findNearestEnemy();"
click at [311, 146] on button "Rodar ⇧↵" at bounding box center [298, 147] width 99 height 12
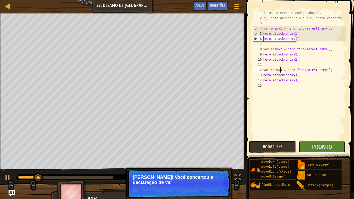
click at [311, 147] on button "Pronto" at bounding box center [322, 147] width 47 height 12
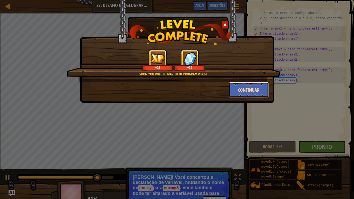
click at [242, 83] on button "Continuar" at bounding box center [249, 90] width 40 height 16
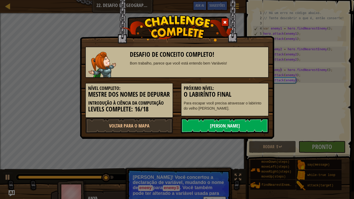
click at [234, 125] on link "[PERSON_NAME]" at bounding box center [225, 126] width 88 height 16
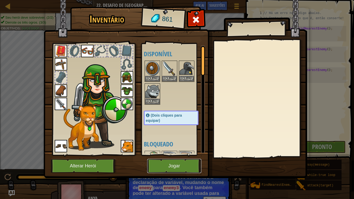
click at [166, 166] on button "Jogar" at bounding box center [174, 166] width 54 height 14
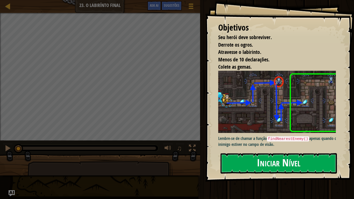
click at [243, 166] on button "Iniciar Nível" at bounding box center [279, 163] width 116 height 20
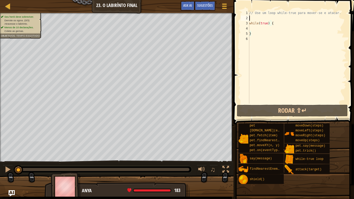
click at [255, 19] on div "// Use um loop while-true para mover-se e atacar. while ( true ) { }" at bounding box center [297, 62] width 98 height 104
type textarea "m"
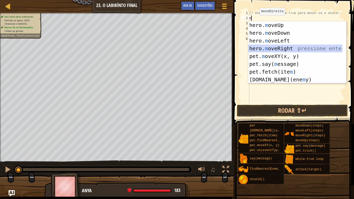
click at [279, 47] on div "hero. m oveUp pressione enter hero. m oveDown pressione enter hero. m oveLeft p…" at bounding box center [295, 60] width 94 height 78
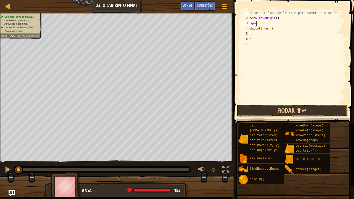
scroll to position [2, 0]
type textarea "g"
type textarea "m"
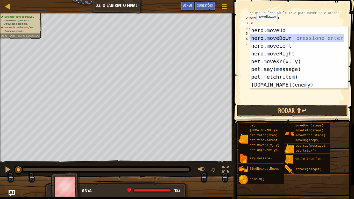
click at [258, 34] on div "hero. m oveUp pressione enter hero. m oveDown pressione enter hero. m oveLeft p…" at bounding box center [297, 65] width 94 height 78
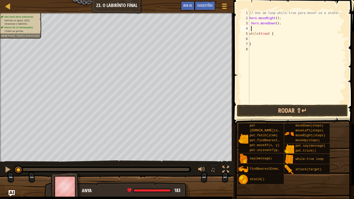
click at [274, 30] on div "// Use um loop while-true para mover-se e atacar. hero . moveRight ( ) ; hero .…" at bounding box center [297, 62] width 98 height 104
drag, startPoint x: 274, startPoint y: 24, endPoint x: 275, endPoint y: 44, distance: 20.5
click at [274, 36] on div "// Use um loop while-true para mover-se e atacar. hero . moveRight ( ) ; hero .…" at bounding box center [297, 62] width 98 height 104
click at [272, 24] on div "// Use um loop while-true para mover-se e atacar. hero . moveRight ( ) ; hero .…" at bounding box center [297, 62] width 98 height 104
drag, startPoint x: 272, startPoint y: 24, endPoint x: 273, endPoint y: 27, distance: 2.6
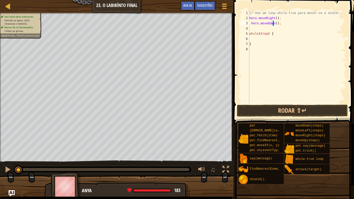
click at [273, 27] on div "// Use um loop while-true para mover-se e atacar. hero . moveRight ( ) ; hero .…" at bounding box center [297, 62] width 98 height 104
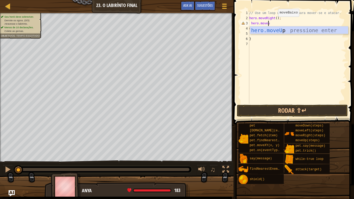
scroll to position [2, 1]
type textarea "hero.moveup"
drag, startPoint x: 280, startPoint y: 31, endPoint x: 277, endPoint y: 45, distance: 14.3
click at [279, 32] on div "hero.moveUp pressione enter" at bounding box center [299, 37] width 98 height 23
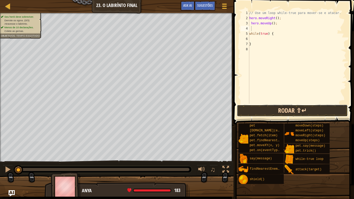
click at [281, 106] on button "Rodar ⇧↵" at bounding box center [292, 111] width 111 height 12
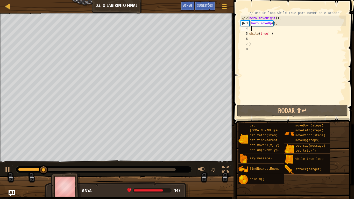
click at [255, 28] on div "// Use um loop while-true para mover-se e atacar. hero . moveRight ( ) ; hero .…" at bounding box center [297, 62] width 98 height 104
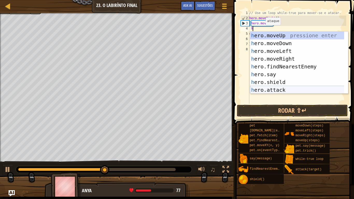
click at [271, 90] on div "h ero.moveUp pressione enter h ero.moveDown pressione enter h ero.moveLeft pres…" at bounding box center [299, 71] width 98 height 78
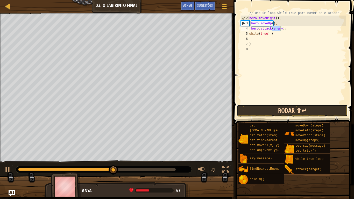
click at [271, 107] on button "Rodar ⇧↵" at bounding box center [292, 111] width 111 height 12
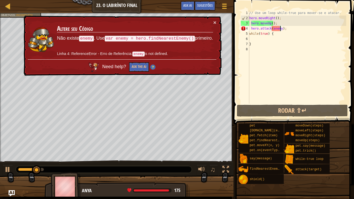
scroll to position [2, 3]
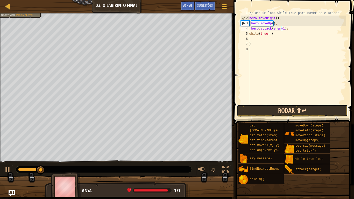
click at [281, 106] on button "Rodar ⇧↵" at bounding box center [292, 111] width 111 height 12
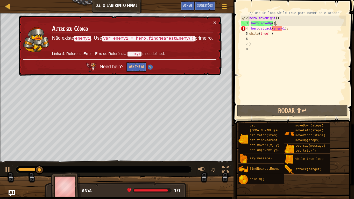
click at [284, 25] on div "// Use um loop while-true para mover-se e atacar. hero . moveRight ( ) ; hero .…" at bounding box center [297, 62] width 98 height 104
type textarea "hero.moveUp();"
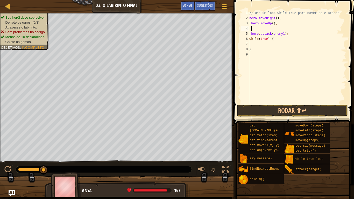
type textarea "f"
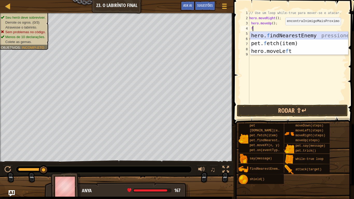
click at [285, 32] on div "hero. f indNearestEnemy pressione enter pet. f etch(item) pressione enter hero.…" at bounding box center [299, 51] width 98 height 39
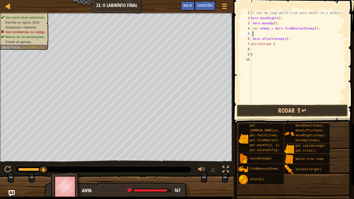
click at [269, 29] on div "// Use um loop while-true para mover-se e atacar. hero . moveRight ( ) ; hero .…" at bounding box center [298, 62] width 96 height 104
click at [274, 108] on button "Rodar ⇧↵" at bounding box center [292, 111] width 111 height 12
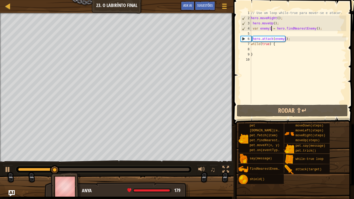
click at [292, 43] on div "// Use um loop while-true para mover-se e atacar. hero . moveRight ( ) ; hero .…" at bounding box center [298, 62] width 96 height 104
click at [292, 39] on div "// Use um loop while-true para mover-se e atacar. hero . moveRight ( ) ; hero .…" at bounding box center [298, 62] width 96 height 104
type textarea "hero.attack(enemy1);"
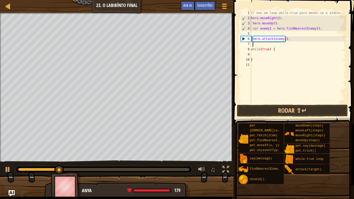
scroll to position [2, 0]
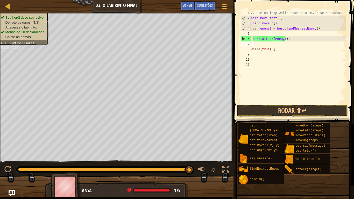
type textarea "m"
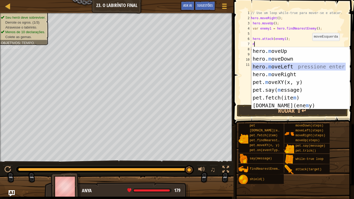
click at [298, 65] on div "hero. m oveUp pressione enter hero. m oveDown pressione enter hero. m oveLeft p…" at bounding box center [299, 86] width 94 height 78
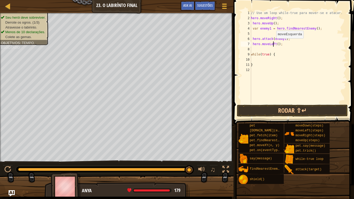
drag, startPoint x: 274, startPoint y: 44, endPoint x: 274, endPoint y: 49, distance: 5.5
click at [274, 49] on div "// Use um loop while-true para mover-se e atacar. hero . moveRight ( ) ; hero .…" at bounding box center [298, 62] width 96 height 104
type textarea "hero.mover"
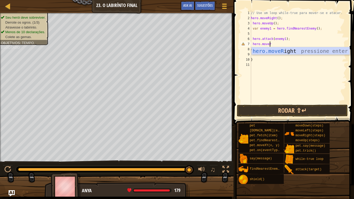
scroll to position [2, 1]
click at [267, 49] on div "hero.moveR ight pressione enter" at bounding box center [301, 58] width 98 height 23
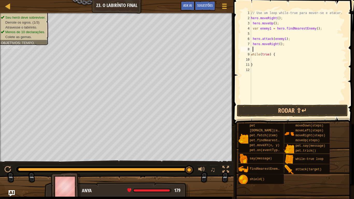
type textarea "m"
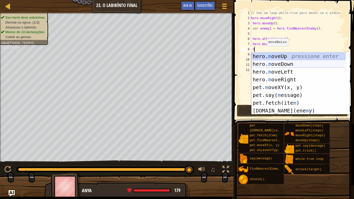
click at [280, 62] on div "hero. m oveUp pressione enter hero. m oveDown pressione enter hero. m oveLeft p…" at bounding box center [301, 91] width 98 height 78
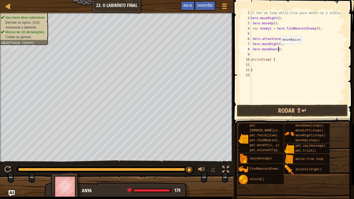
click at [278, 49] on div "// Use um loop while-true para mover-se e atacar. hero . moveRight ( ) ; hero .…" at bounding box center [298, 62] width 96 height 104
click at [276, 50] on div "// Use um loop while-true para mover-se e atacar. hero . moveRight ( ) ; hero .…" at bounding box center [298, 62] width 96 height 104
click at [257, 57] on div "// Use um loop while-true para mover-se e atacar. hero . moveRight ( ) ; hero .…" at bounding box center [298, 62] width 96 height 104
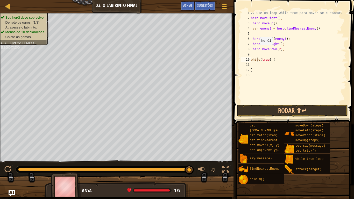
click at [257, 50] on div "// Use um loop while-true para mover-se e atacar. hero . moveRight ( ) ; hero .…" at bounding box center [298, 62] width 96 height 104
type textarea "hero.moveDown(2);"
click at [253, 55] on div "// Use um loop while-true para mover-se e atacar. hero . moveRight ( ) ; hero .…" at bounding box center [298, 62] width 96 height 104
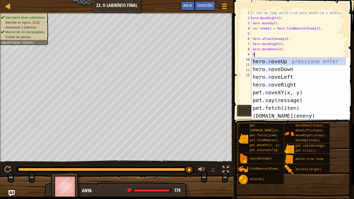
type textarea "m"
click at [329, 59] on div "hero. m oveUp pressione enter hero. m oveDown pressione enter hero. m oveLeft p…" at bounding box center [299, 97] width 94 height 78
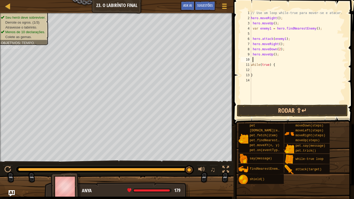
type textarea "m"
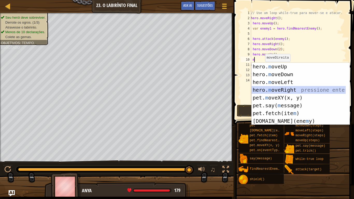
click at [275, 88] on div "hero. m oveUp pressione enter hero. m oveDown pressione enter hero. m oveLeft p…" at bounding box center [299, 102] width 94 height 78
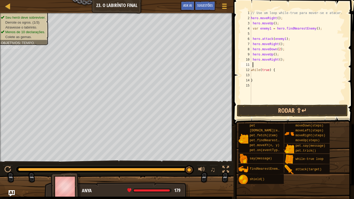
type textarea "m"
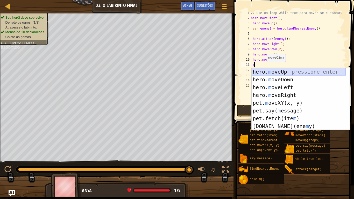
click at [271, 71] on div "hero. m oveUp pressione enter hero. m oveDown pressione enter hero. m oveLeft p…" at bounding box center [299, 107] width 94 height 78
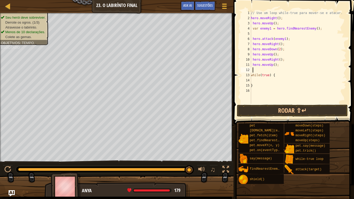
type textarea "f"
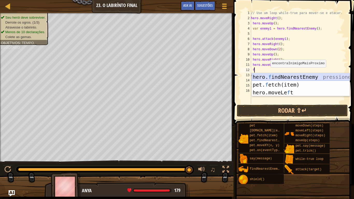
click at [268, 76] on div "hero. f indNearestEnemy pressione enter pet. f etch(item) pressione enter hero.…" at bounding box center [301, 92] width 98 height 39
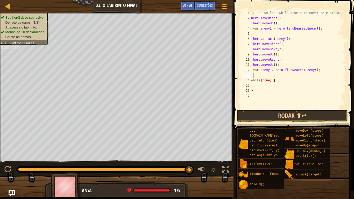
click at [269, 71] on div "// Use um loop while-true para mover-se e atacar. hero . moveRight ( ) ; hero .…" at bounding box center [298, 64] width 96 height 109
type textarea "var enemy2 = hero.findNearestEnemy();"
click at [263, 73] on div "// Use um loop while-true para mover-se e atacar. hero . moveRight ( ) ; hero .…" at bounding box center [298, 64] width 96 height 109
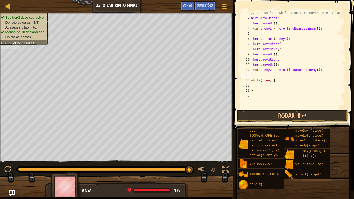
type textarea "s"
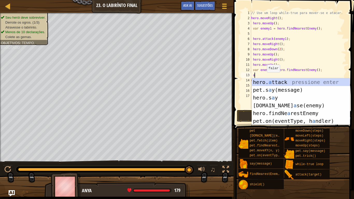
click at [283, 83] on div "hero. a ttack pressione enter pet.s a y(message) pressione enter hero.s a y pre…" at bounding box center [301, 109] width 98 height 62
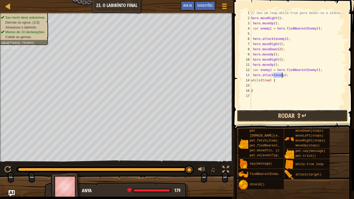
click at [306, 120] on button "Rodar ⇧↵" at bounding box center [292, 116] width 111 height 12
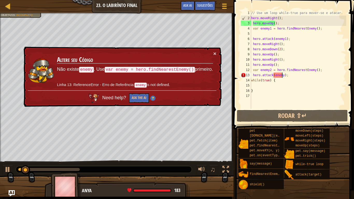
scroll to position [2, 3]
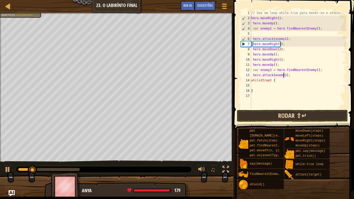
type textarea "hero.attack(enemy2);"
click at [289, 115] on button "Rodar ⇧↵" at bounding box center [292, 116] width 111 height 12
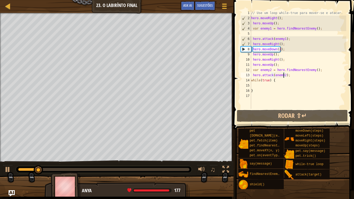
click at [290, 77] on div "// Use um loop while-true para mover-se e atacar. hero . moveRight ( ) ; hero .…" at bounding box center [298, 64] width 96 height 109
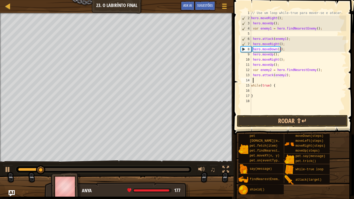
scroll to position [2, 0]
type textarea "m"
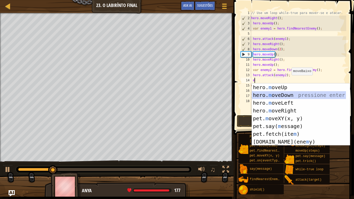
click at [286, 96] on div "hero. m oveUp pressione enter hero. m oveDown pressione enter hero. m oveLeft p…" at bounding box center [299, 122] width 94 height 78
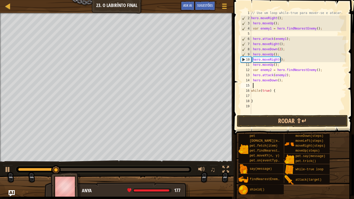
click at [278, 83] on div "// Use um loop while-true para mover-se e atacar. hero . moveRight ( ) ; hero .…" at bounding box center [298, 67] width 96 height 114
click at [277, 80] on div "// Use um loop while-true para mover-se e atacar. hero . moveRight ( ) ; hero .…" at bounding box center [298, 67] width 96 height 114
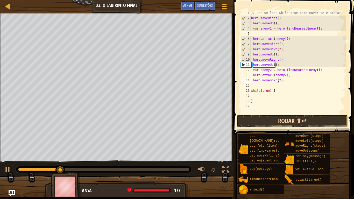
scroll to position [2, 2]
click at [285, 120] on button "Rodar ⇧↵" at bounding box center [292, 121] width 111 height 12
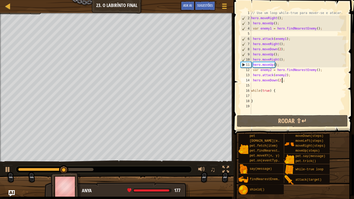
click at [282, 81] on div "// Use um loop while-true para mover-se e atacar. hero . moveRight ( ) ; hero .…" at bounding box center [298, 67] width 96 height 114
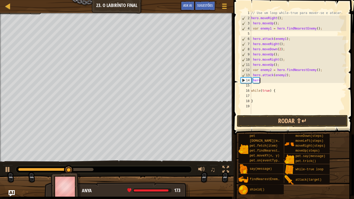
scroll to position [2, 0]
type textarea "h"
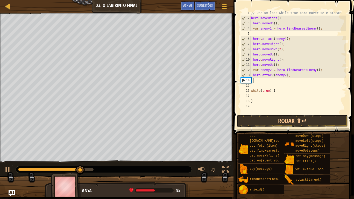
type textarea "m"
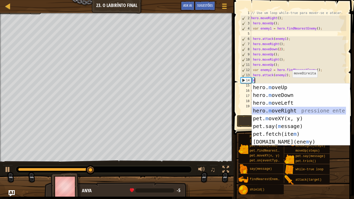
click at [286, 110] on div "hero. m oveUp pressione enter hero. m oveDown pressione enter hero. m oveLeft p…" at bounding box center [299, 122] width 94 height 78
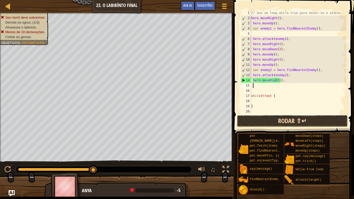
click at [274, 121] on button "Rodar ⇧↵" at bounding box center [292, 121] width 111 height 12
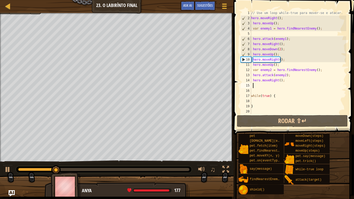
type textarea "m"
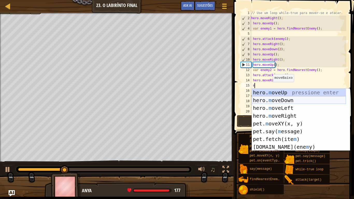
click at [284, 101] on div "hero. m oveUp pressione enter hero. m oveDown pressione enter hero. m oveLeft p…" at bounding box center [299, 128] width 94 height 78
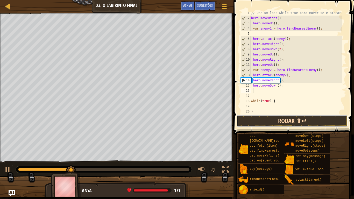
click at [268, 120] on button "Rodar ⇧↵" at bounding box center [292, 121] width 111 height 12
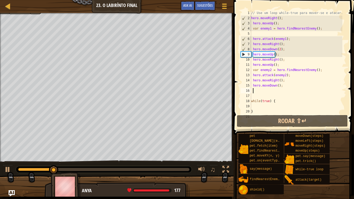
click at [1, 116] on div "Seu herói deve sobreviver. Derrote os ogros. (1/3) Atravesse o labirinto. Menos…" at bounding box center [117, 87] width 234 height 149
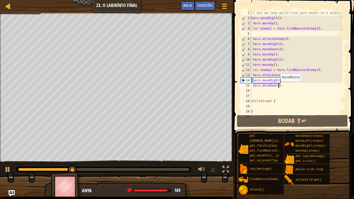
click at [278, 87] on div "// Use um loop while-true para mover-se e atacar. hero . moveRight ( ) ; hero .…" at bounding box center [296, 67] width 92 height 114
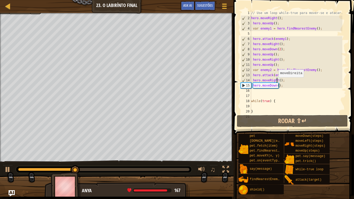
click at [276, 82] on div "// Use um loop while-true para mover-se e atacar. hero . moveRight ( ) ; hero .…" at bounding box center [296, 67] width 92 height 114
click at [276, 86] on div "// Use um loop while-true para mover-se e atacar. hero . moveRight ( ) ; hero .…" at bounding box center [296, 67] width 92 height 114
type textarea "hero.moveDown(2);"
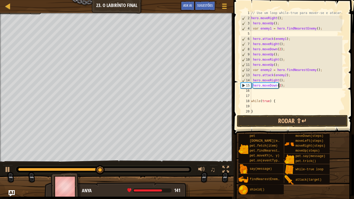
click at [257, 93] on div "// Use um loop while-true para mover-se e atacar. hero . moveRight ( ) ; hero .…" at bounding box center [296, 67] width 92 height 114
type textarea "m"
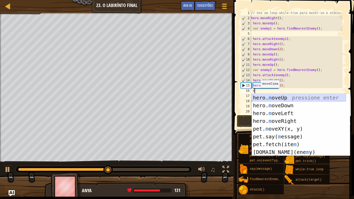
click at [267, 97] on div "hero. m oveUp pressione enter hero. m oveDown pressione enter hero. m oveLeft p…" at bounding box center [299, 133] width 94 height 78
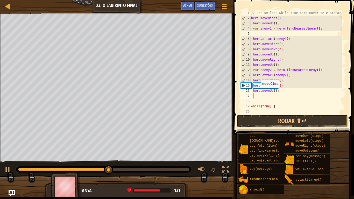
type textarea "m"
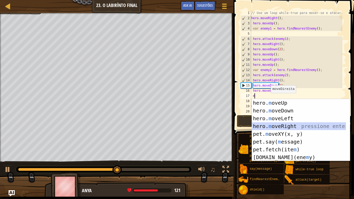
drag, startPoint x: 277, startPoint y: 124, endPoint x: 273, endPoint y: 127, distance: 4.9
click at [276, 125] on div "hero. m oveUp pressione enter hero. m oveDown pressione enter hero. m oveLeft p…" at bounding box center [299, 138] width 94 height 78
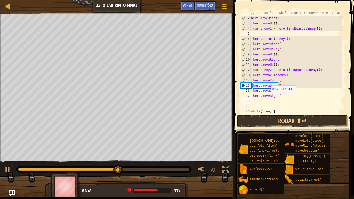
type textarea "m"
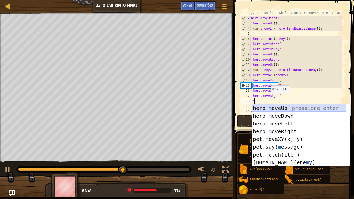
click at [274, 107] on div "hero. m oveUp pressione enter hero. m oveDown pressione enter hero. m oveLeft p…" at bounding box center [299, 143] width 94 height 78
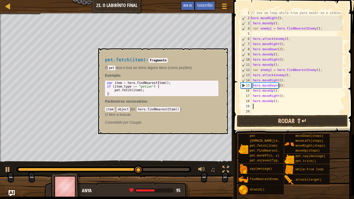
type textarea "f"
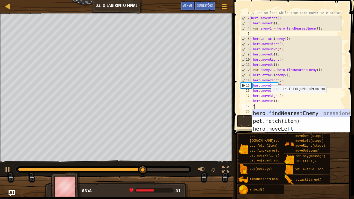
click at [265, 112] on div "hero. f indNearestEnemy pressione enter pet. f etch(item) pressione enter hero.…" at bounding box center [301, 128] width 98 height 39
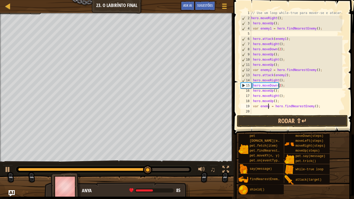
click at [268, 107] on div "// Use um loop while-true para mover-se e atacar. hero . moveRight ( ) ; hero .…" at bounding box center [296, 67] width 92 height 114
type textarea "var enemy3 = hero.findNearestEnemy();"
click at [267, 112] on div "// Use um loop while-true para mover-se e atacar. hero . moveRight ( ) ; hero .…" at bounding box center [296, 67] width 92 height 114
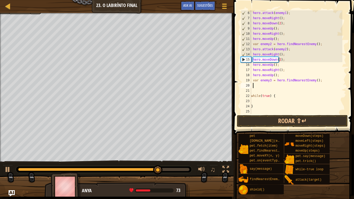
scroll to position [26, 0]
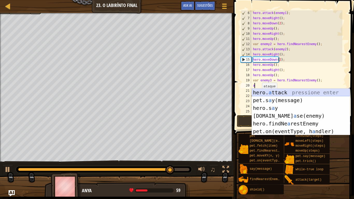
click at [286, 91] on div "hero. a ttack pressione enter pet.s a y(message) pressione enter hero.s a y pre…" at bounding box center [301, 120] width 98 height 62
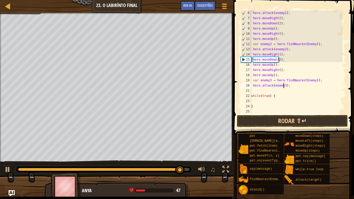
scroll to position [2, 3]
type textarea "hero.attack(enemy3);"
click at [291, 120] on button "Rodar ⇧↵" at bounding box center [292, 121] width 111 height 12
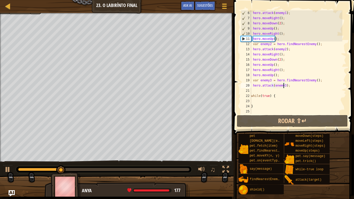
click at [254, 92] on div "hero . attack ( enemy1 ) ; hero . moveRight ( ) ; hero . moveDown ( 2 ) ; hero …" at bounding box center [296, 67] width 92 height 114
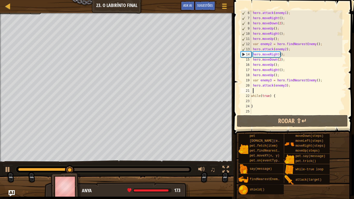
type textarea "m"
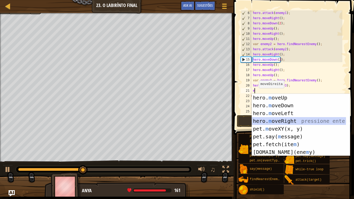
click at [292, 120] on div "hero. m oveUp pressione enter hero. m oveDown pressione enter hero. m oveLeft p…" at bounding box center [301, 133] width 98 height 78
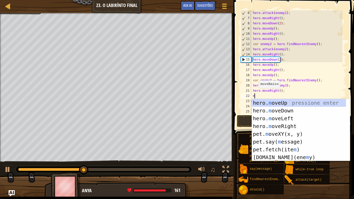
type textarea "m"
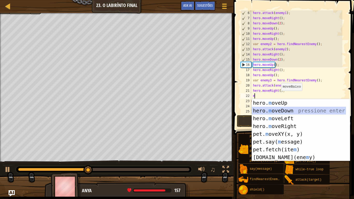
click at [281, 109] on div "hero. m oveUp pressione enter hero. m oveDown pressione enter hero. m oveLeft p…" at bounding box center [299, 138] width 94 height 78
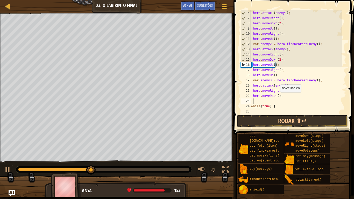
click at [277, 98] on div "hero . attack ( enemy1 ) ; hero . moveRight ( ) ; hero . moveDown ( 2 ) ; hero …" at bounding box center [296, 67] width 92 height 114
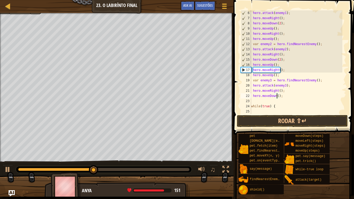
type textarea "hero.moveDown(2);"
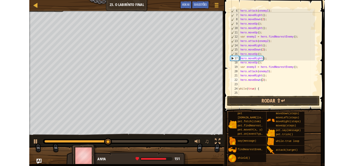
scroll to position [2, 2]
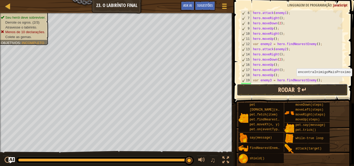
click at [294, 89] on button "Rodar ⇧↵" at bounding box center [292, 90] width 111 height 12
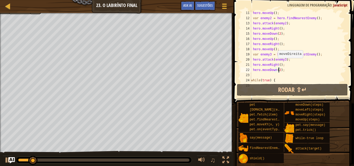
scroll to position [52, 0]
click at [122, 88] on div "Mapa Introdução à Ciência da Computação 23. O Labirínto Final Menu do Jogo Pron…" at bounding box center [177, 83] width 354 height 166
drag, startPoint x: 234, startPoint y: 88, endPoint x: 1, endPoint y: 81, distance: 233.4
click at [0, 88] on div "Seu herói deve sobreviver. Derrote os ogros. (2/3) Atravesse o labirinto. Menos…" at bounding box center [117, 87] width 234 height 149
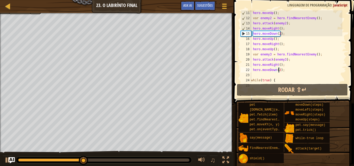
click at [258, 75] on div "hero . moveUp ( ) ; var enemy2 = hero . findNearestEnemy ( ) ; hero . attack ( …" at bounding box center [296, 51] width 92 height 83
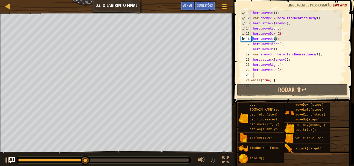
scroll to position [2, 0]
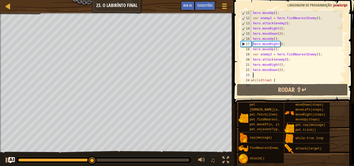
type textarea "m"
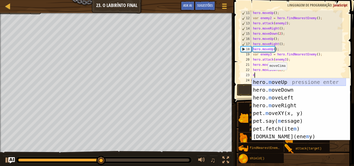
click at [276, 81] on div "hero. m oveUp pressione enter hero. m oveDown pressione enter hero. m oveLeft p…" at bounding box center [299, 117] width 94 height 78
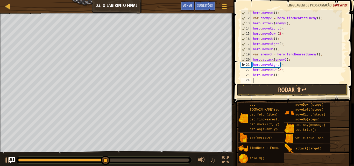
type textarea "m"
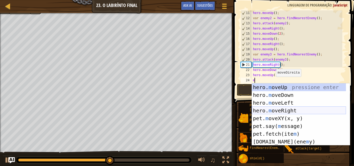
click at [282, 109] on div "hero. m oveUp pressione enter hero. m oveDown pressione enter hero. m oveLeft p…" at bounding box center [299, 122] width 94 height 78
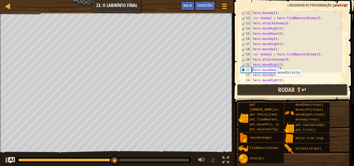
click at [300, 90] on button "Rodar ⇧↵" at bounding box center [292, 90] width 111 height 12
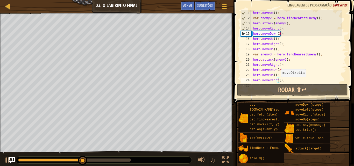
click at [278, 82] on div "hero . moveUp ( ) ; var enemy2 = hero . findNearestEnemy ( ) ; hero . attack ( …" at bounding box center [296, 51] width 92 height 83
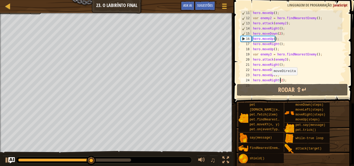
scroll to position [2, 2]
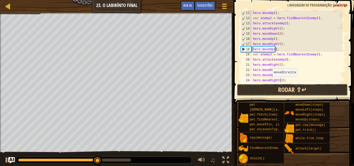
click at [273, 87] on button "Rodar ⇧↵" at bounding box center [292, 90] width 111 height 12
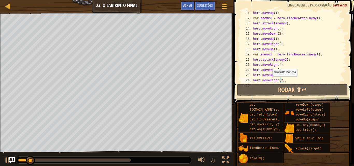
click at [220, 100] on div "Mapa Introdução à Ciência da Computação 23. O Labirínto Final Menu do Jogo Pron…" at bounding box center [177, 83] width 354 height 166
drag, startPoint x: 233, startPoint y: 108, endPoint x: 0, endPoint y: 71, distance: 235.7
click at [0, 70] on div "Seu herói deve sobreviver. Derrote os ogros. (3/3) Atravesse o labirinto. Menos…" at bounding box center [117, 87] width 234 height 149
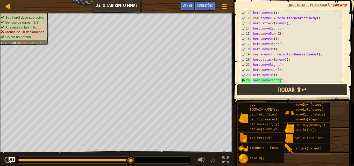
click at [295, 92] on button "Rodar ⇧↵" at bounding box center [292, 90] width 111 height 12
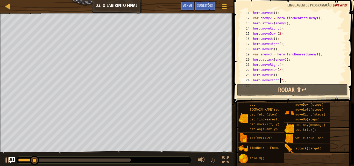
click at [0, 61] on div "Seu herói deve sobreviver. Derrote os ogros. (3/3) Atravesse o labirinto. Menos…" at bounding box center [117, 87] width 234 height 149
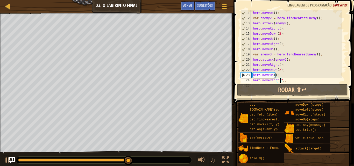
click at [287, 61] on div "hero . moveUp ( ) ; var enemy2 = hero . findNearestEnemy ( ) ; hero . attack ( …" at bounding box center [296, 51] width 92 height 83
type textarea "hero.attack(enemy3);"
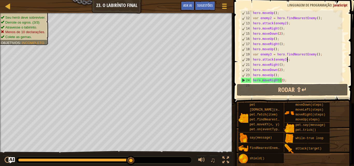
scroll to position [2, 0]
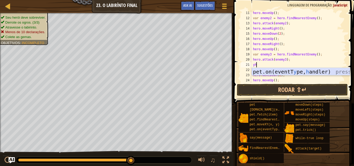
type textarea "y"
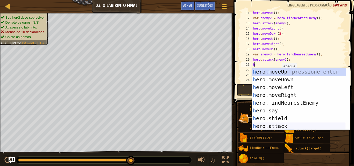
drag, startPoint x: 278, startPoint y: 124, endPoint x: 272, endPoint y: 122, distance: 6.9
click at [277, 125] on div "h ero.moveUp pressione enter h ero.moveDown pressione enter h ero.moveLeft pres…" at bounding box center [299, 107] width 94 height 78
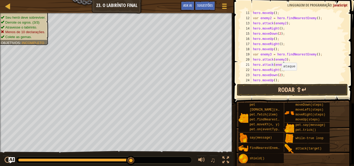
scroll to position [2, 3]
type textarea "hero.attack(enemy3);"
click at [263, 93] on button "Rodar ⇧↵" at bounding box center [292, 90] width 111 height 12
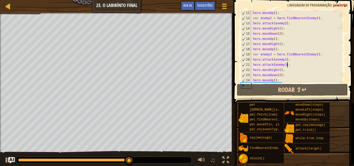
click at [295, 64] on div "hero . moveUp ( ) ; var enemy2 = hero . findNearestEnemy ( ) ; hero . attack ( …" at bounding box center [296, 51] width 92 height 83
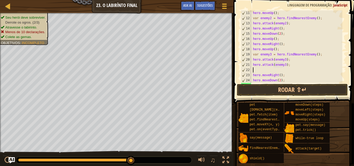
scroll to position [2, 0]
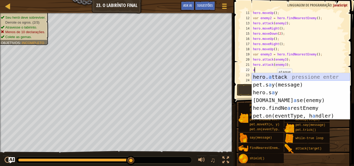
click at [289, 77] on div "hero. a ttack pressione enter pet.s a y(message) pressione enter hero.s a y pre…" at bounding box center [301, 104] width 98 height 62
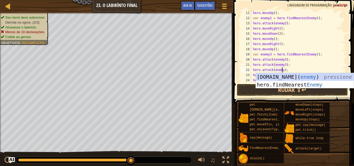
scroll to position [2, 3]
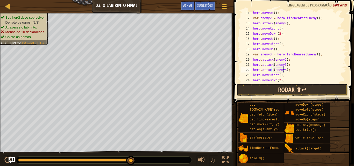
type textarea "hero.attack(enemy3);"
click at [296, 86] on button "Rodar ⇧↵" at bounding box center [292, 90] width 111 height 12
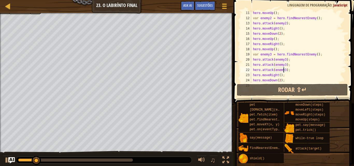
click at [0, 163] on div "Seu herói deve sobreviver. Derrote os ogros. (2/3) Atravesse o labirinto. Menos…" at bounding box center [177, 90] width 354 height 154
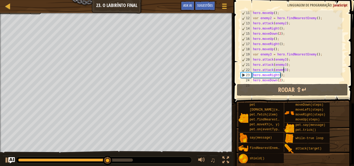
scroll to position [52, 0]
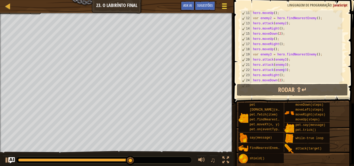
click at [221, 7] on div at bounding box center [224, 6] width 7 height 8
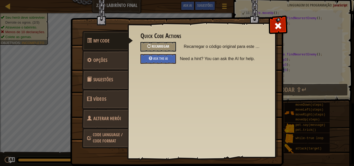
click at [164, 46] on span "Recarregar" at bounding box center [161, 46] width 18 height 5
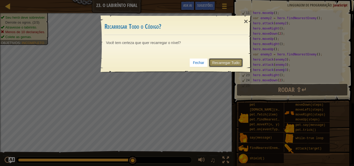
click at [223, 65] on link "Recarregar Tudo" at bounding box center [226, 62] width 34 height 9
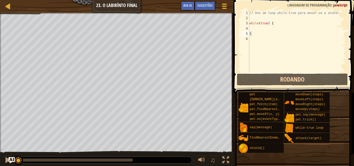
type textarea "}"
click at [264, 30] on div "// Use um loop while-true para mover-se e atacar. while ( true ) { }" at bounding box center [297, 46] width 98 height 73
type textarea "m"
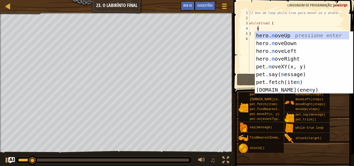
scroll to position [2, 0]
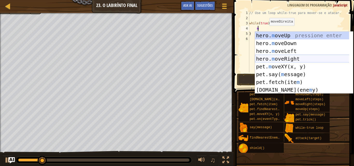
click at [287, 55] on div "hero. m oveUp pressione enter hero. m oveDown pressione enter hero. m oveLeft p…" at bounding box center [304, 71] width 98 height 78
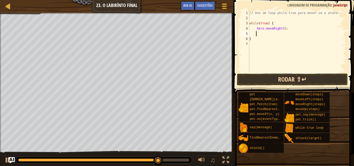
drag, startPoint x: 281, startPoint y: 65, endPoint x: 282, endPoint y: 74, distance: 9.2
click at [282, 72] on div "// Use um loop while-true para mover-se e atacar. while ( true ) { hero . moveR…" at bounding box center [297, 46] width 98 height 73
click at [283, 83] on button "Rodar ⇧↵" at bounding box center [292, 80] width 111 height 12
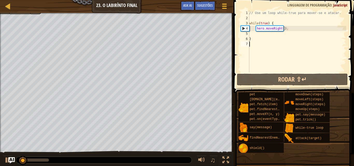
click at [256, 37] on div "// Use um loop while-true para mover-se e atacar. while ( true ) { hero . moveR…" at bounding box center [297, 46] width 98 height 73
type textarea "}"
click at [259, 36] on div "// Use um loop while-true para mover-se e atacar. while ( true ) { hero . moveR…" at bounding box center [297, 46] width 98 height 73
click at [262, 35] on div "// Use um loop while-true para mover-se e atacar. while ( true ) { hero . moveR…" at bounding box center [297, 46] width 98 height 73
type textarea "m"
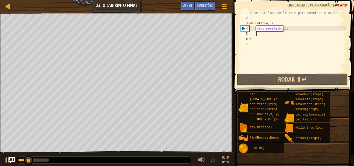
scroll to position [2, 0]
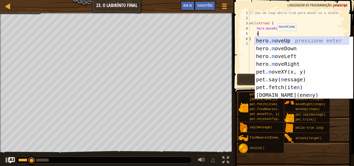
click at [275, 38] on div "hero. m oveUp pressione enter hero. m oveDown pressione enter hero. m oveLeft p…" at bounding box center [302, 76] width 94 height 78
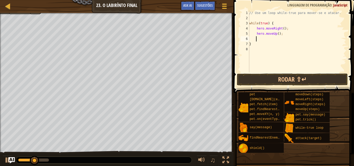
type textarea "m"
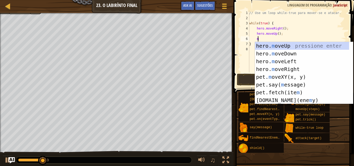
type textarea "f"
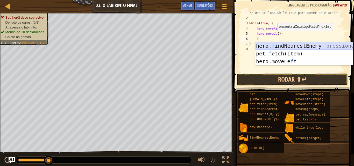
click at [263, 44] on div "hero. f indNearestEnemy pressione enter pet. f etch(item) pressione enter hero.…" at bounding box center [304, 61] width 98 height 39
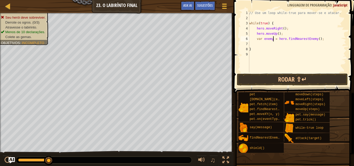
click at [273, 40] on div "// Use um loop while-true para mover-se e atacar. while ( true ) { hero . moveR…" at bounding box center [297, 46] width 98 height 73
type textarea "var enemy = hero.findNearestEnemy();"
click at [273, 40] on div "// Use um loop while-true para mover-se e atacar. while ( true ) { hero . moveR…" at bounding box center [297, 46] width 98 height 73
click at [272, 42] on div "// Use um loop while-true para mover-se e atacar. while ( true ) { hero . moveR…" at bounding box center [297, 46] width 98 height 73
click at [272, 40] on div "// Use um loop while-true para mover-se e atacar. while ( true ) { hero . moveR…" at bounding box center [297, 46] width 98 height 73
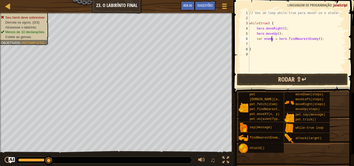
scroll to position [2, 2]
type textarea "var enemy1 = hero.findNearestEnemy();"
click at [272, 79] on button "Rodar ⇧↵" at bounding box center [292, 80] width 111 height 12
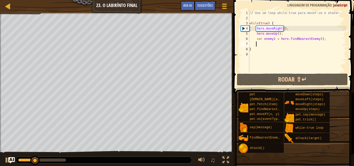
click at [259, 43] on div "// Use um loop while-true para mover-se e atacar. while ( true ) { hero . moveR…" at bounding box center [297, 46] width 98 height 73
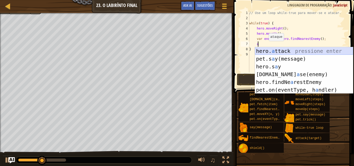
click at [269, 51] on div "hero. a ttack pressione enter pet.s a y(message) pressione enter hero.s a y pre…" at bounding box center [304, 78] width 98 height 62
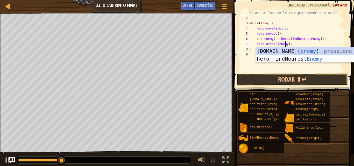
scroll to position [2, 3]
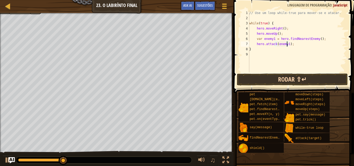
type textarea "hero.attack(enemy1);"
click at [298, 78] on button "Rodar ⇧↵" at bounding box center [292, 80] width 111 height 12
